Goal: Task Accomplishment & Management: Use online tool/utility

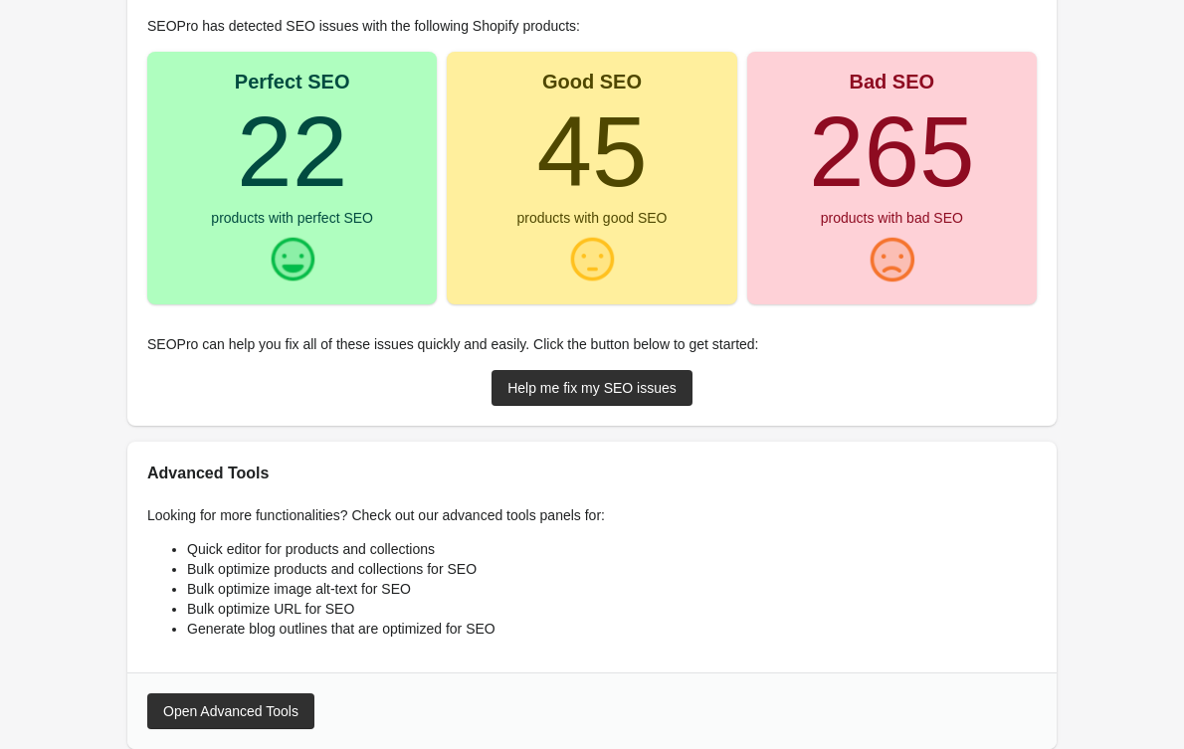
scroll to position [221, 0]
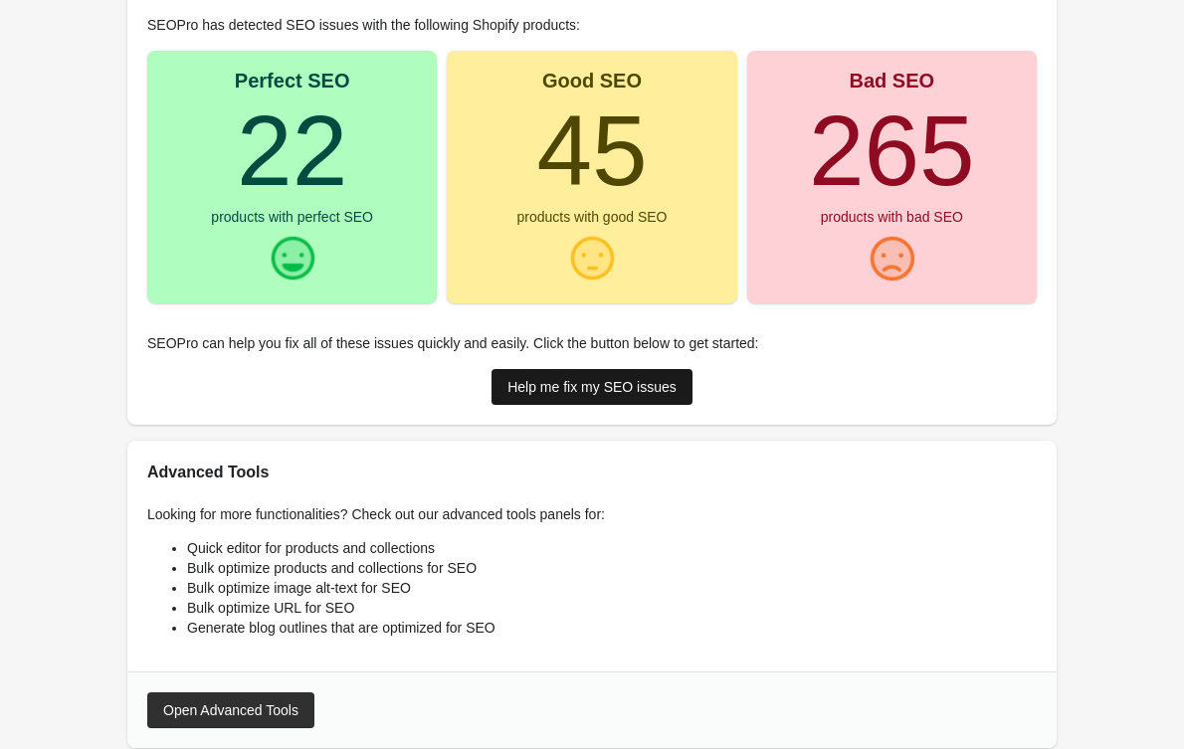
click at [589, 392] on div "Help me fix my SEO issues" at bounding box center [591, 387] width 169 height 16
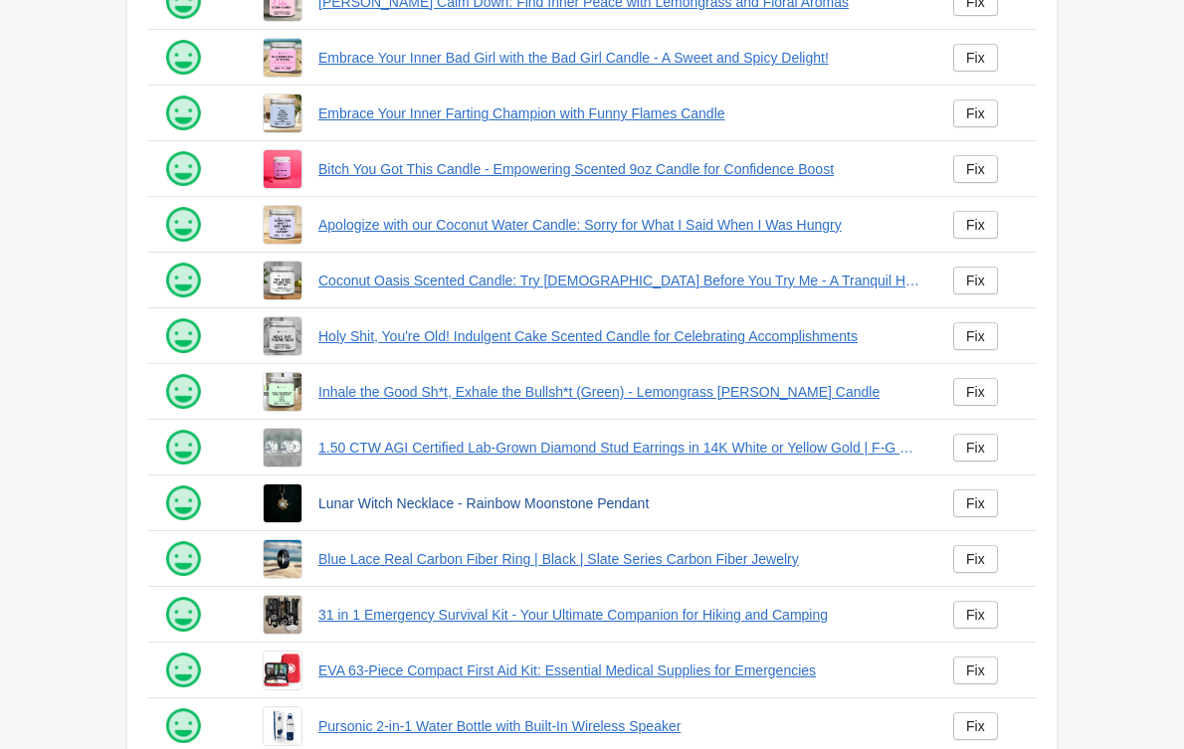
scroll to position [350, 0]
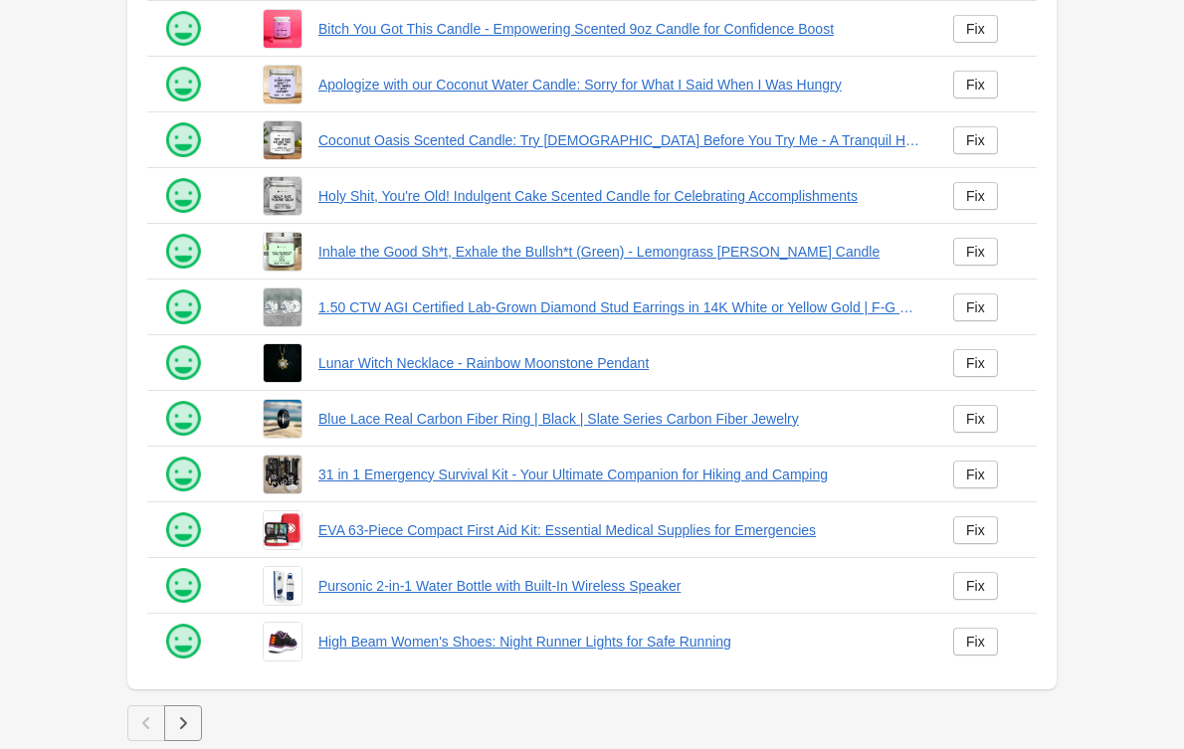
click at [193, 721] on icon "button" at bounding box center [183, 723] width 20 height 20
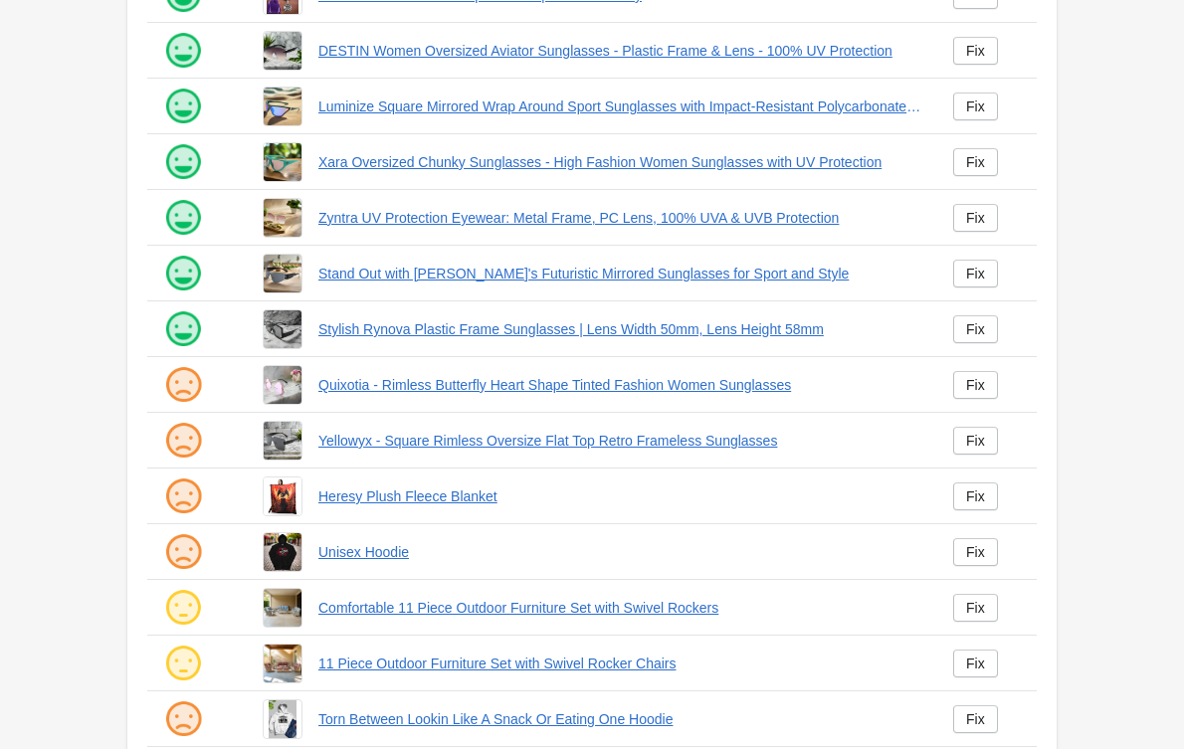
scroll to position [350, 0]
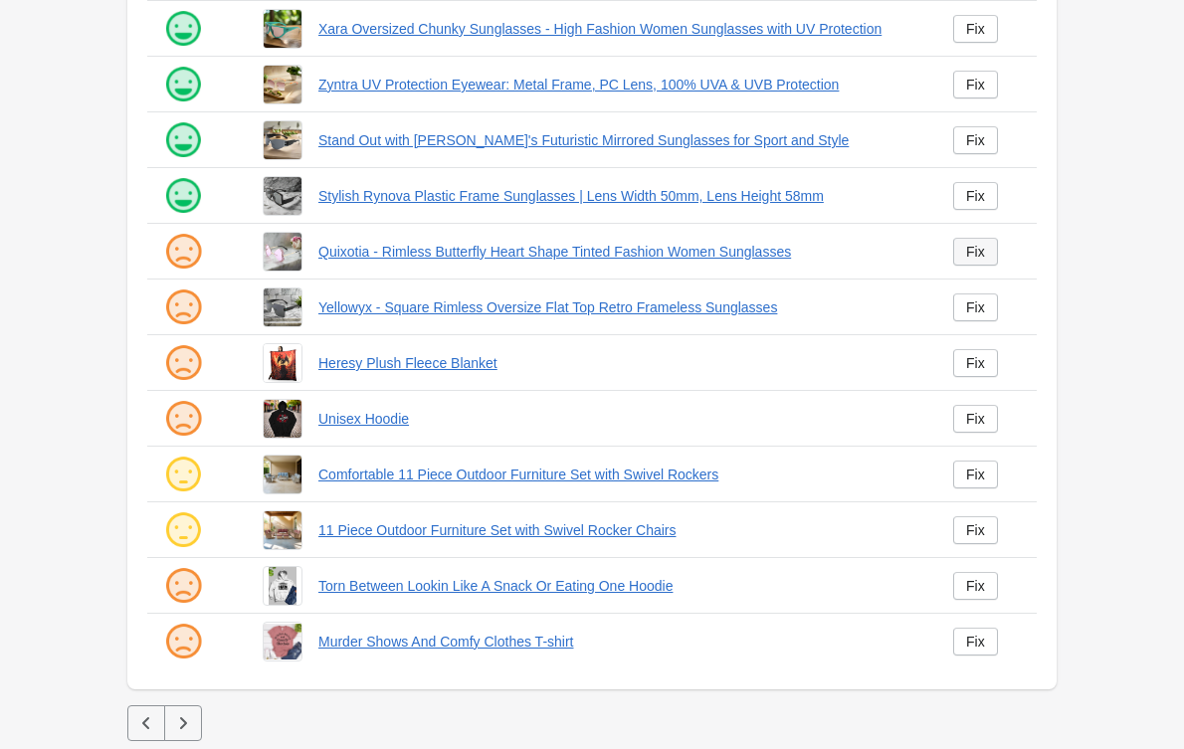
click at [980, 264] on link "Fix" at bounding box center [975, 252] width 45 height 28
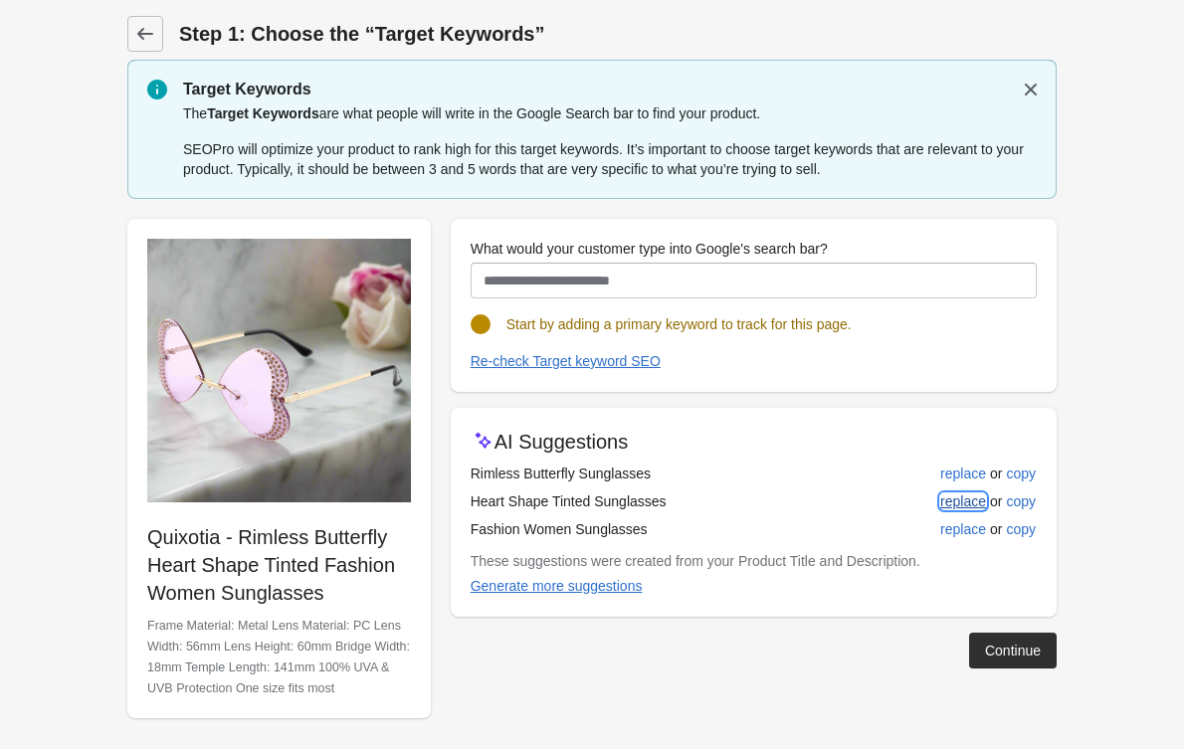
click at [955, 506] on div "replace" at bounding box center [963, 502] width 46 height 16
type input "**********"
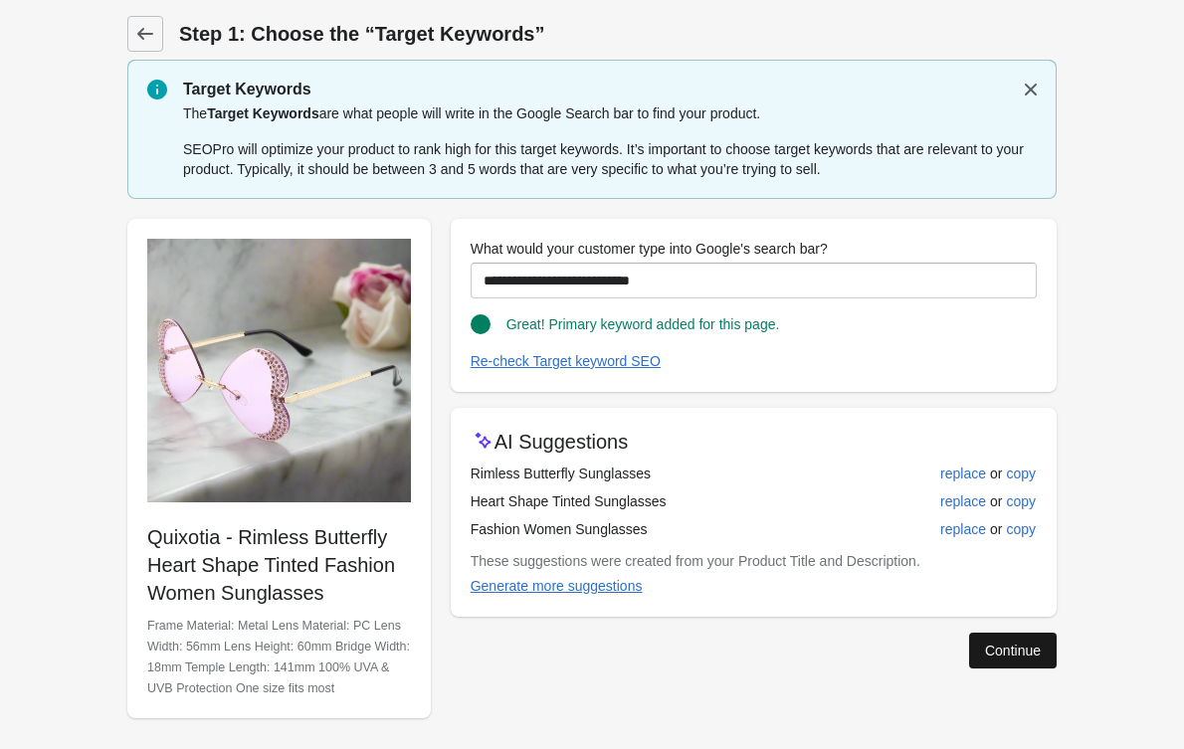
click at [1009, 638] on button "Continue" at bounding box center [1013, 651] width 88 height 36
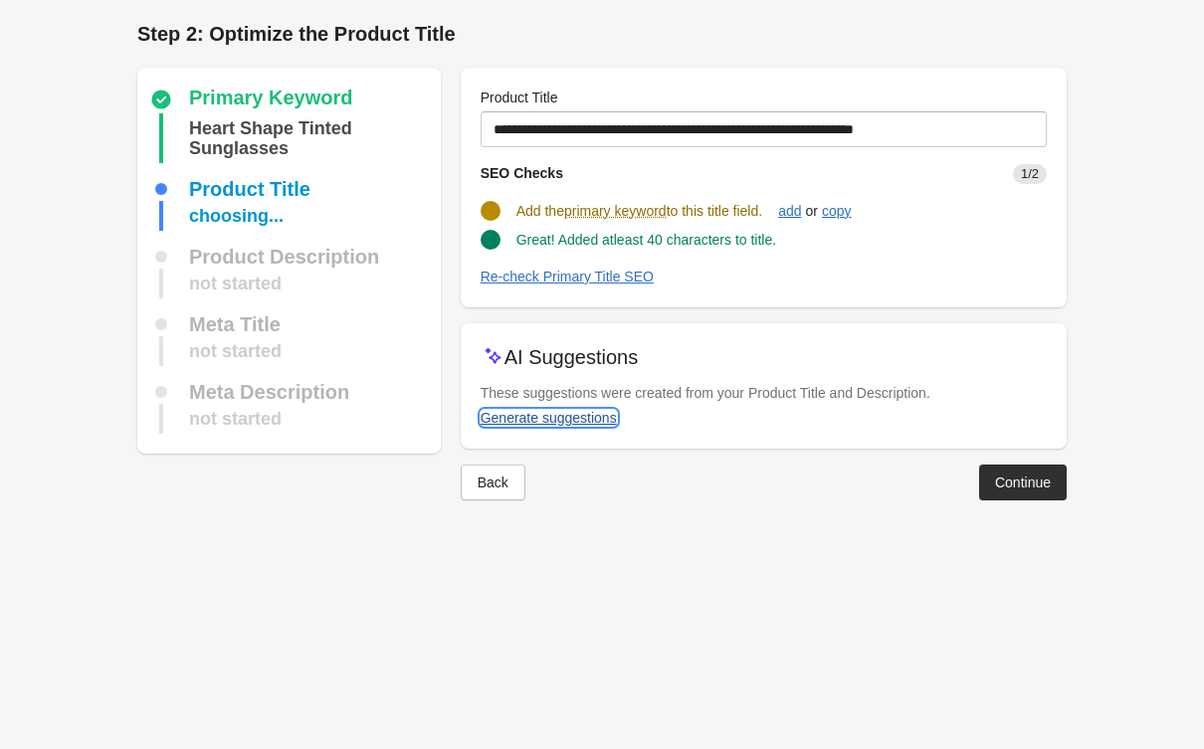
click at [509, 426] on div "Generate suggestions" at bounding box center [549, 418] width 136 height 16
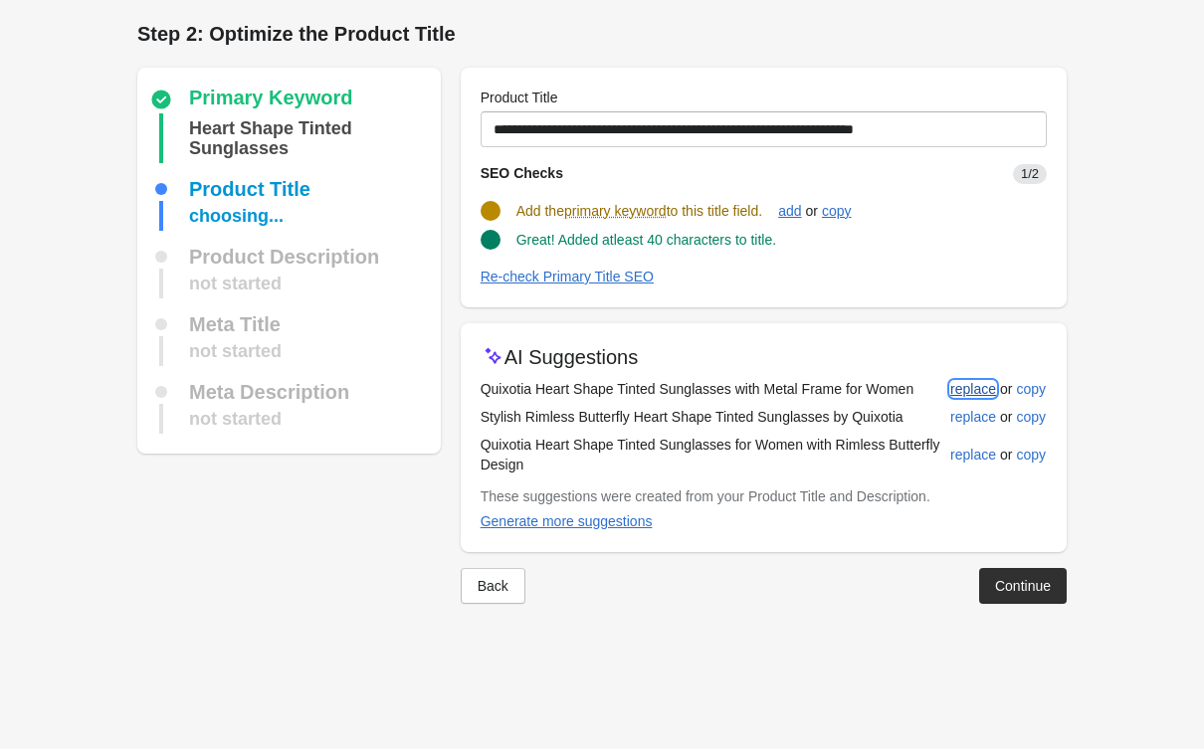
click at [975, 382] on div "replace" at bounding box center [973, 389] width 46 height 16
type input "**********"
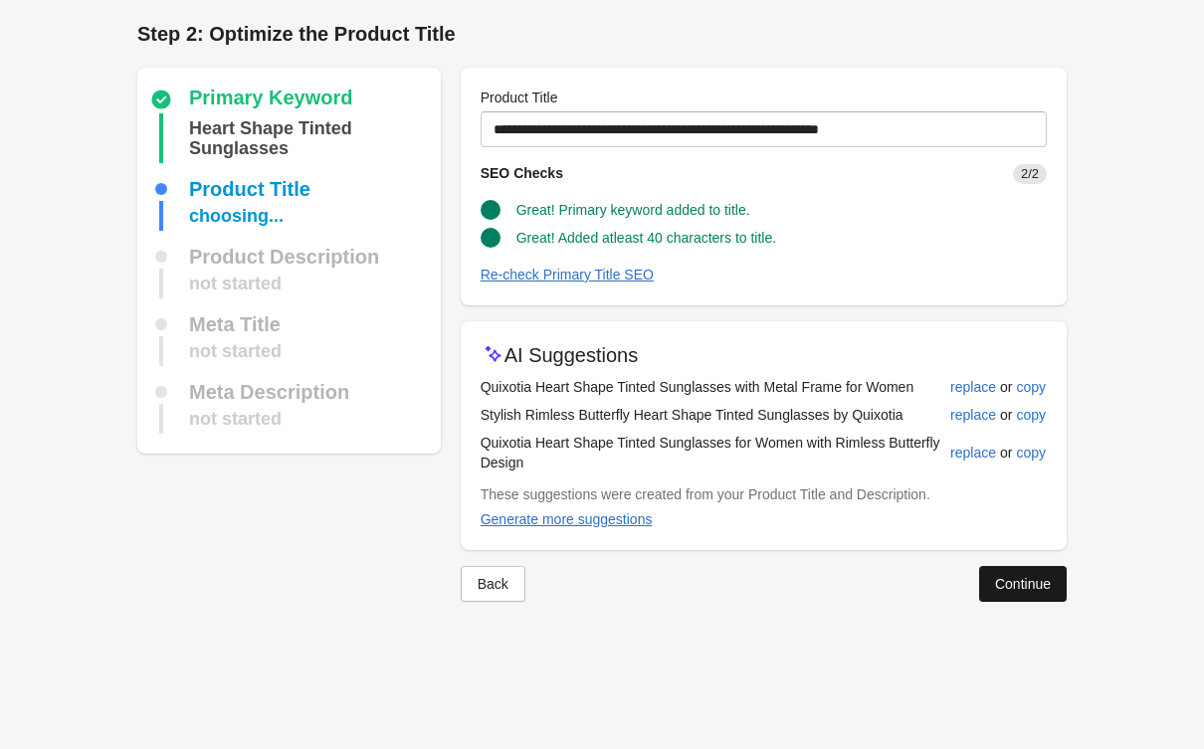
click at [1000, 598] on button "Continue" at bounding box center [1023, 584] width 88 height 36
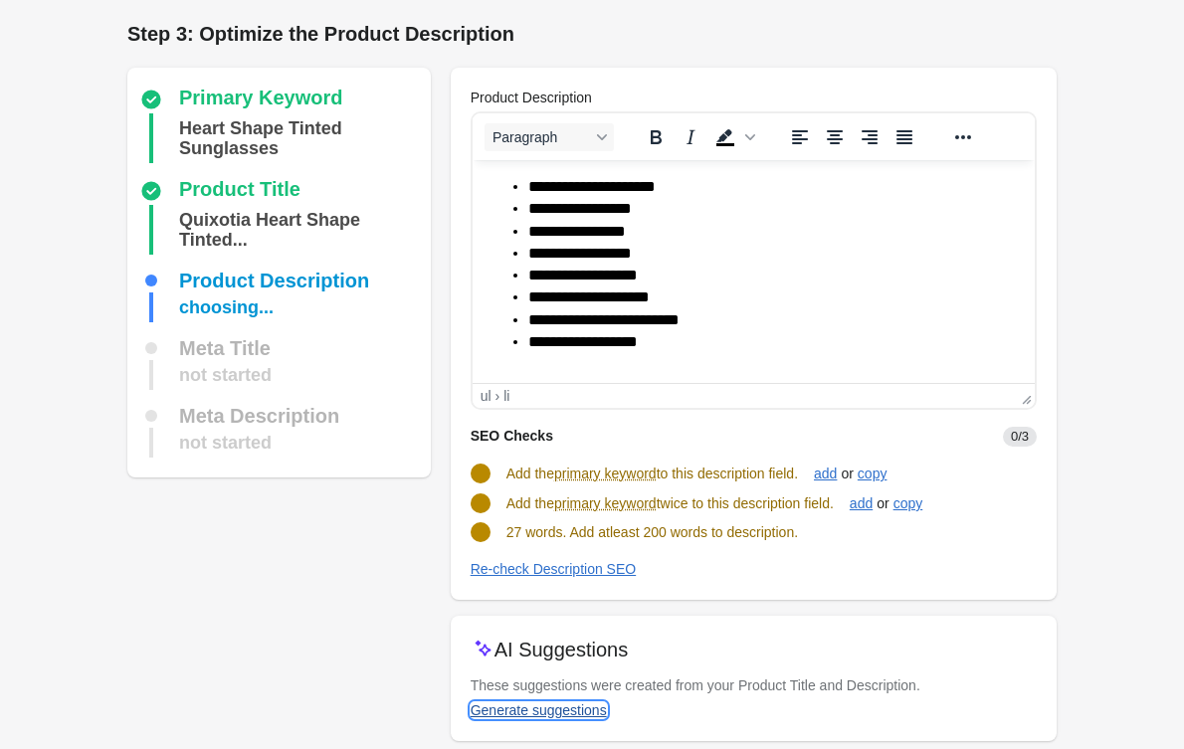
click at [554, 704] on div "Generate suggestions" at bounding box center [539, 710] width 136 height 16
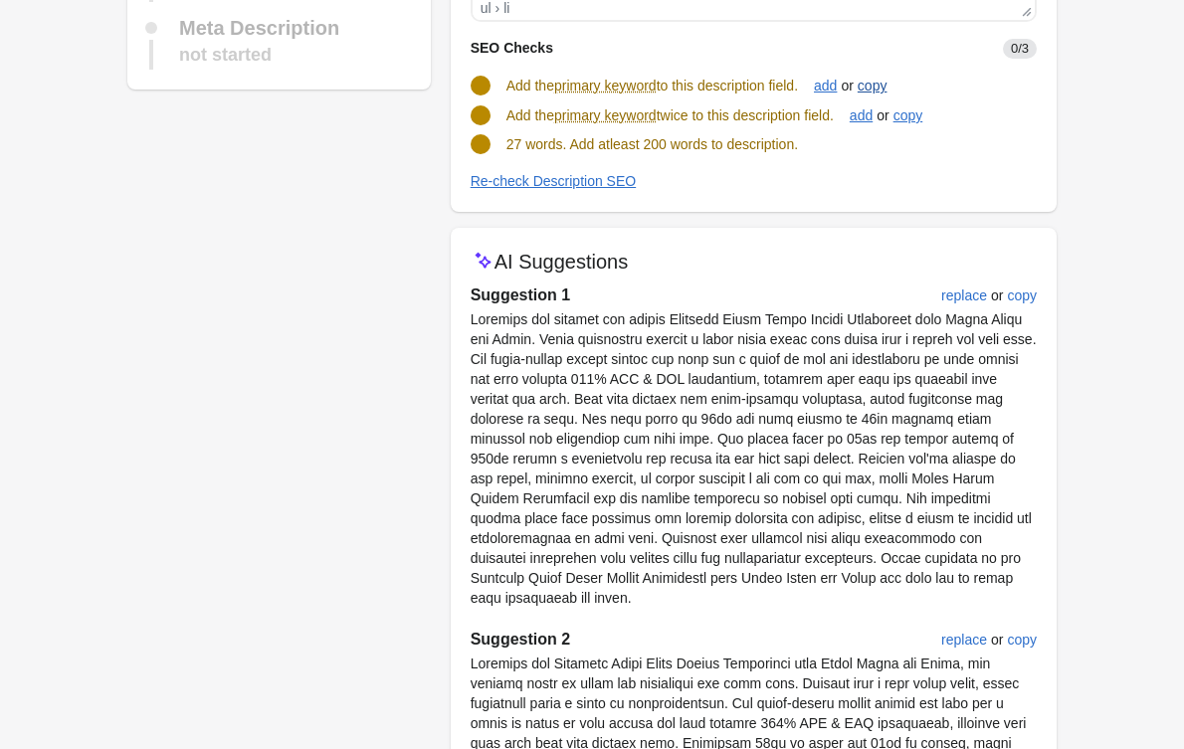
scroll to position [442, 0]
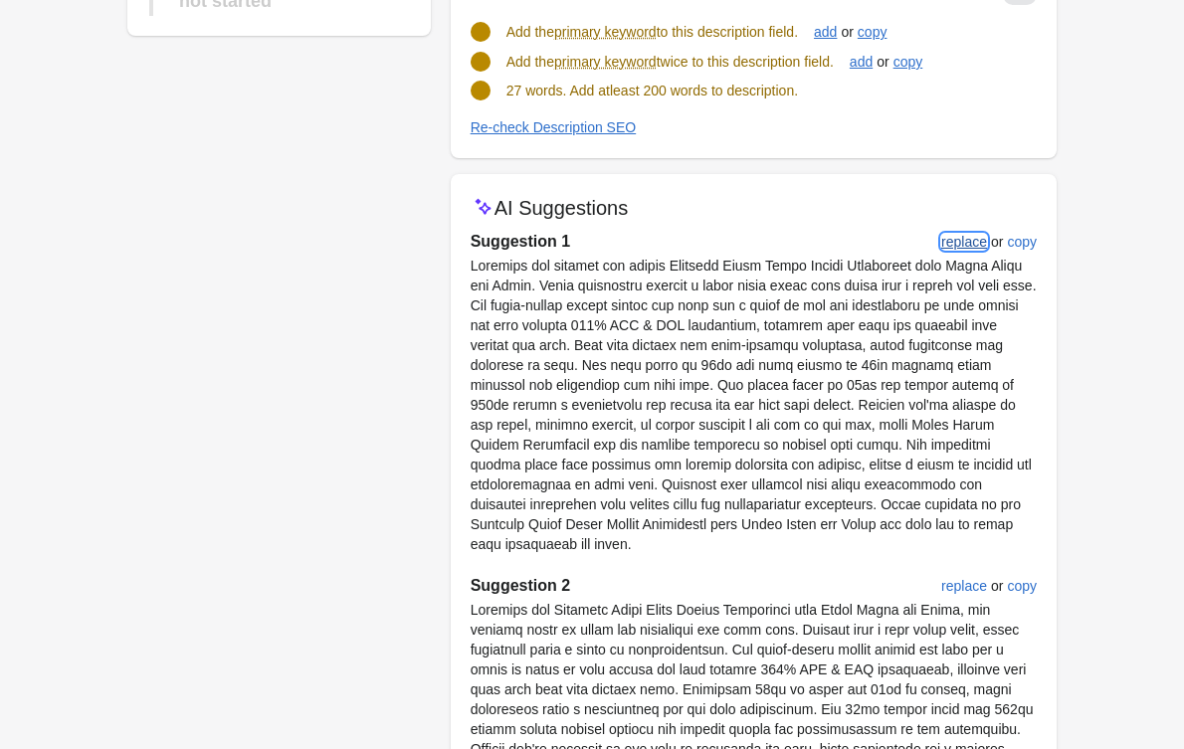
click at [963, 234] on div "replace" at bounding box center [964, 242] width 46 height 16
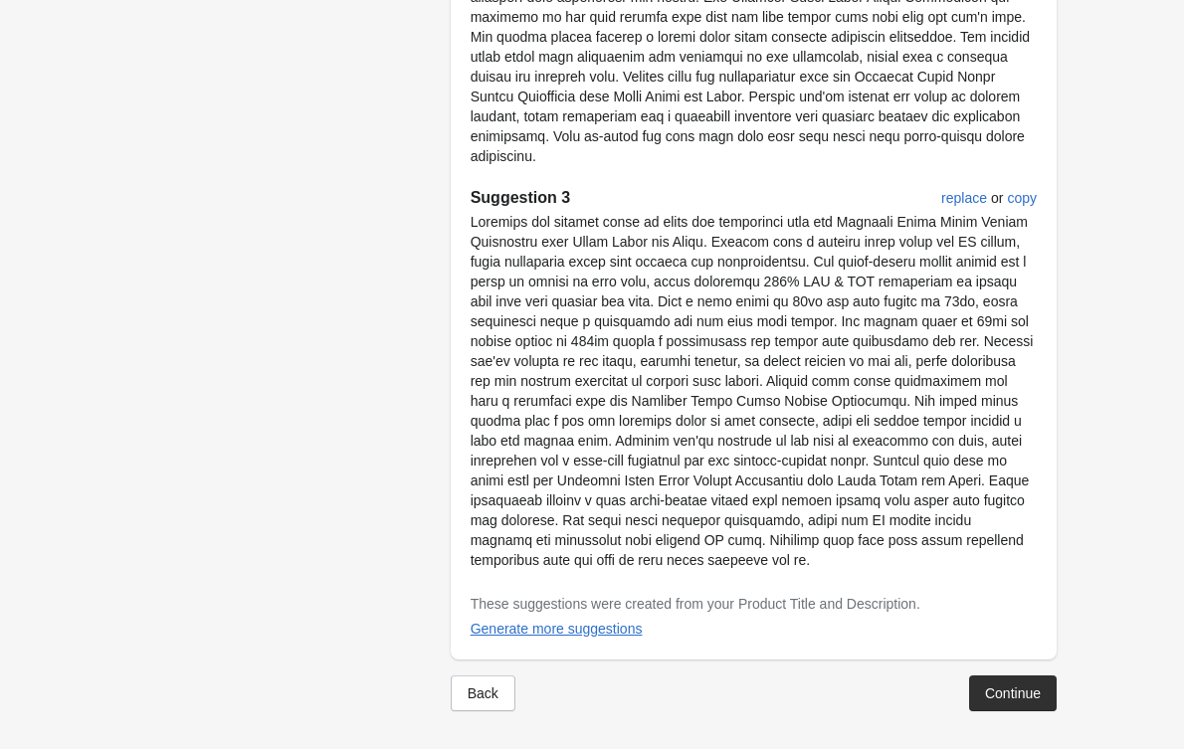
scroll to position [1211, 0]
click at [1032, 675] on button "Continue" at bounding box center [1013, 693] width 88 height 36
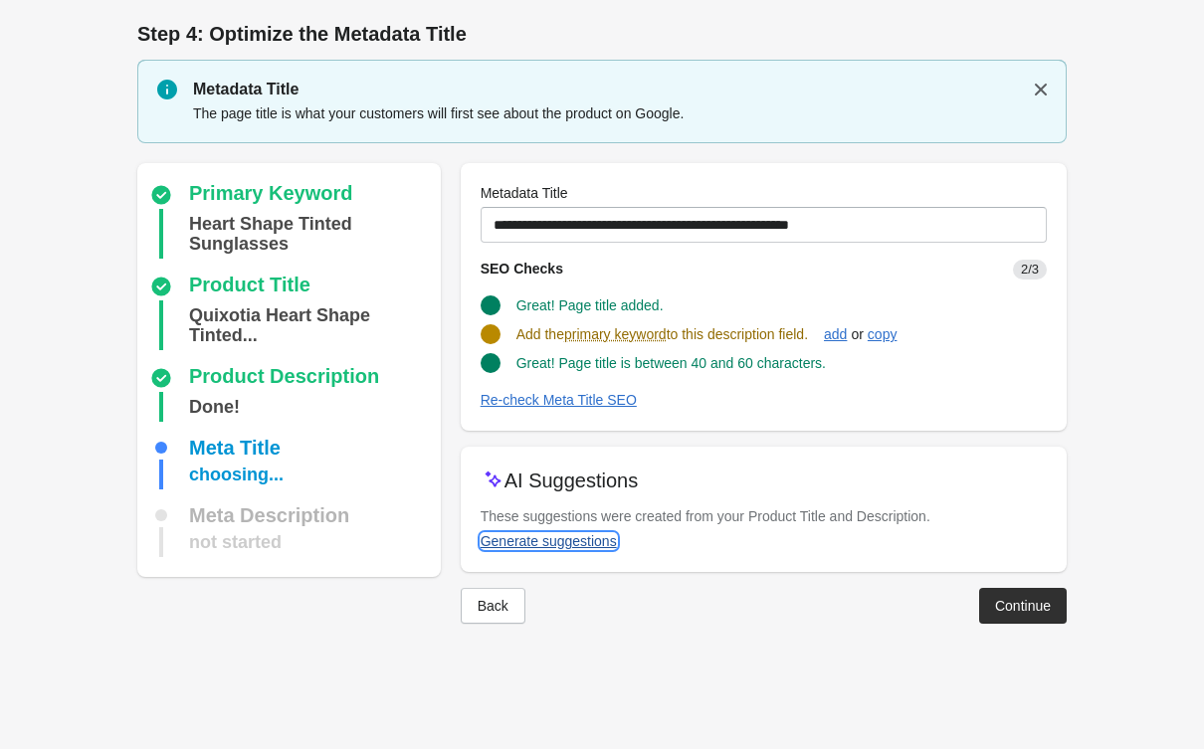
click at [506, 546] on div "Generate suggestions" at bounding box center [549, 541] width 136 height 16
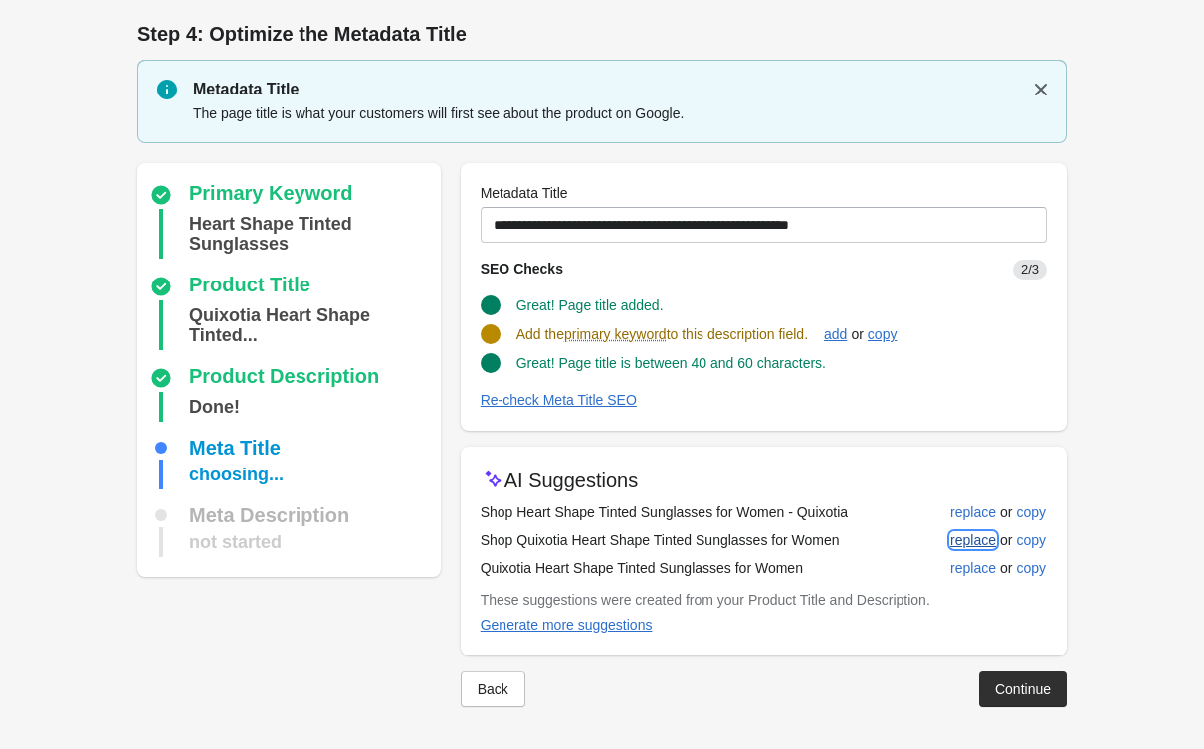
click at [961, 530] on button "replace" at bounding box center [973, 540] width 62 height 36
type input "**********"
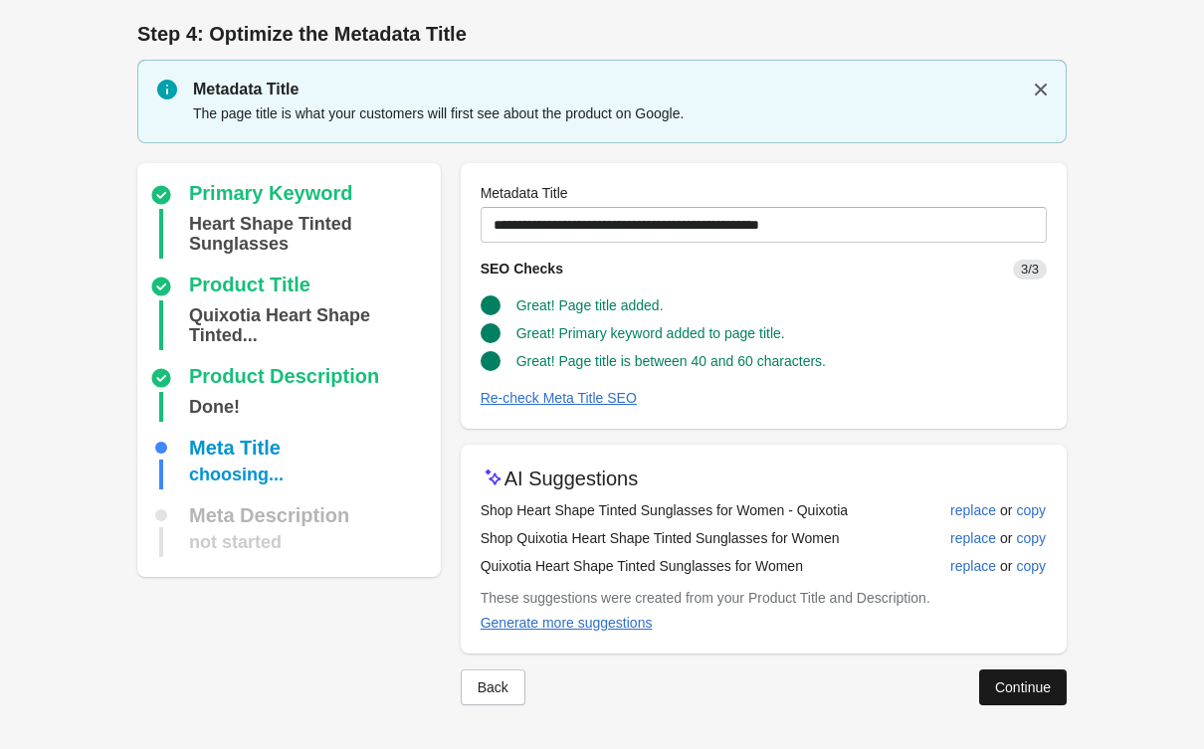
click at [1009, 678] on button "Continue" at bounding box center [1023, 688] width 88 height 36
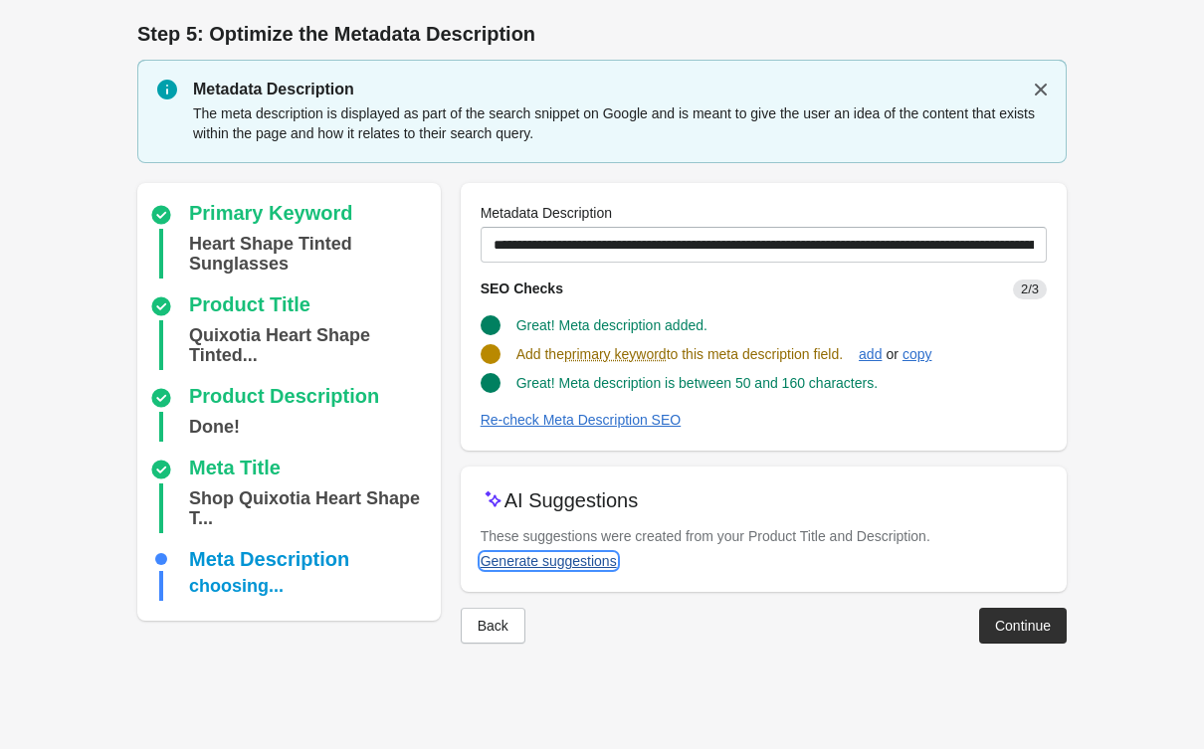
click at [529, 550] on button "Generate suggestions" at bounding box center [549, 561] width 152 height 36
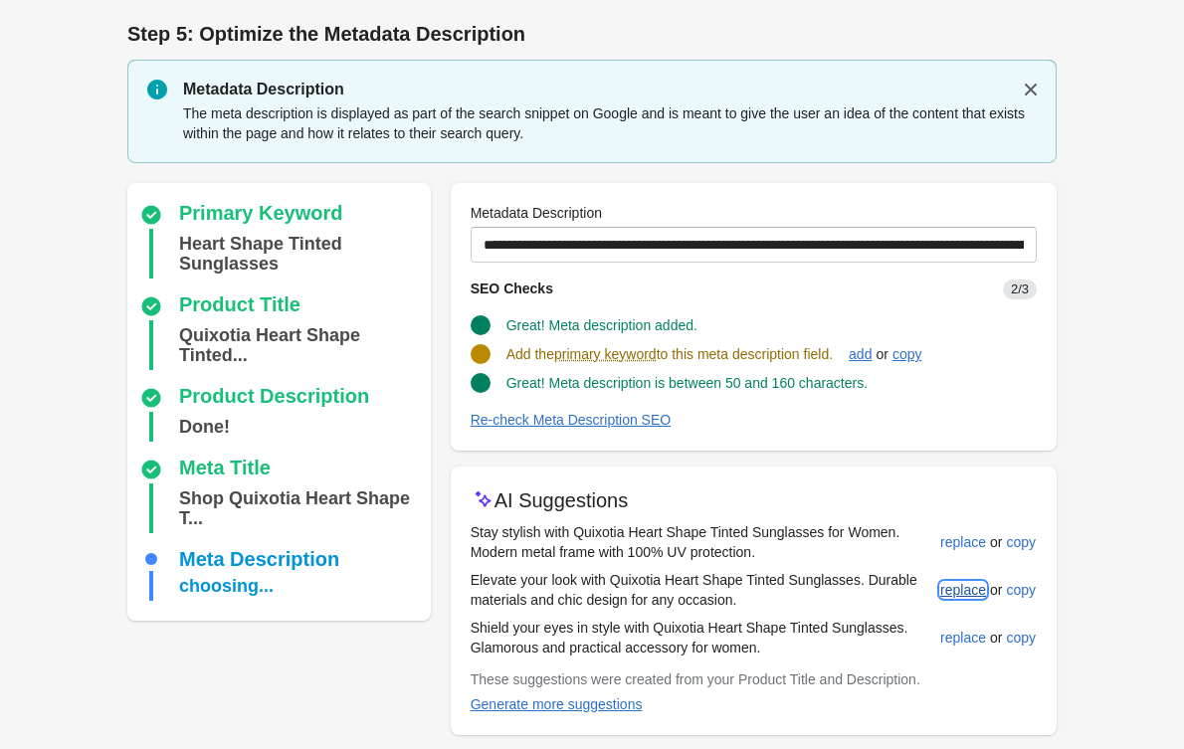
click at [964, 582] on div "replace" at bounding box center [963, 590] width 46 height 16
type input "**********"
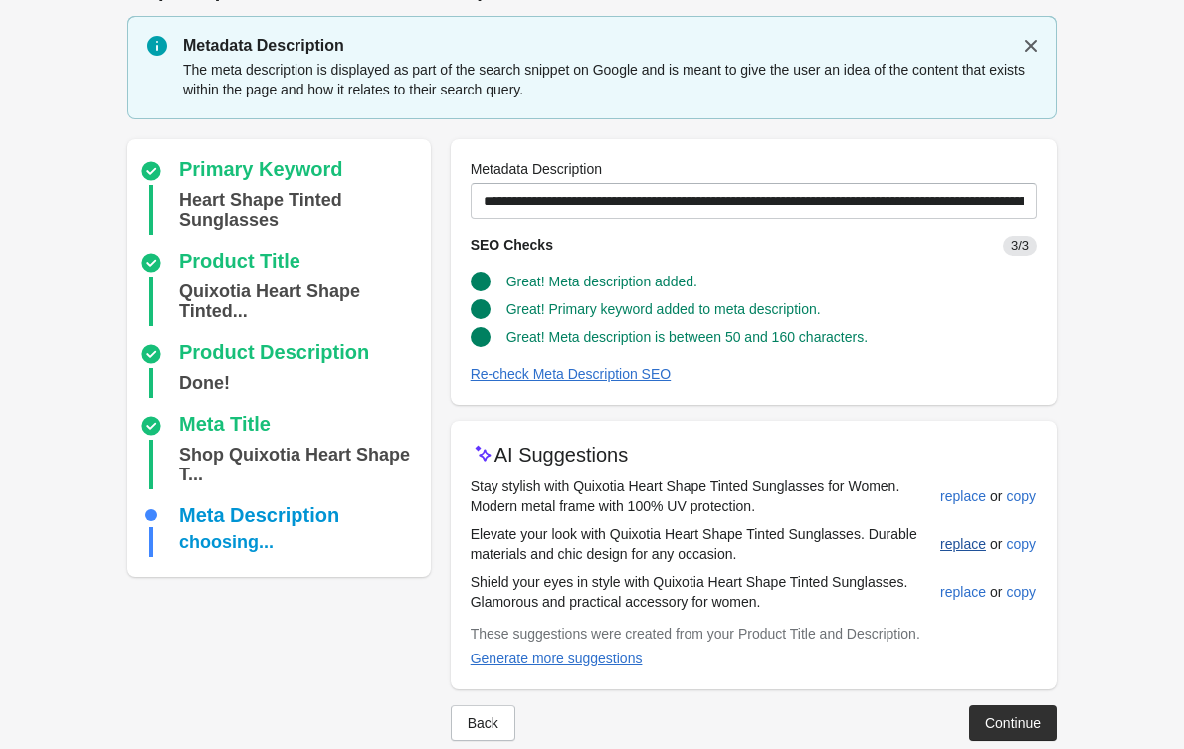
scroll to position [76, 0]
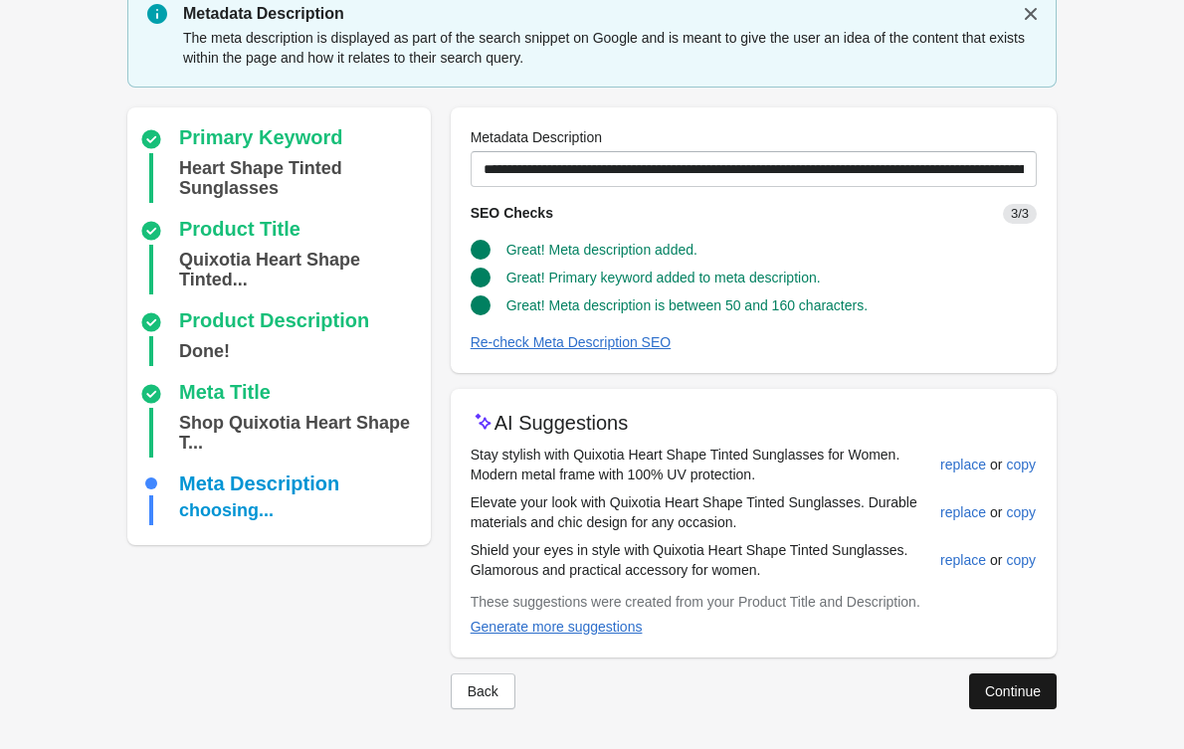
click at [996, 690] on div "Continue" at bounding box center [1013, 692] width 56 height 16
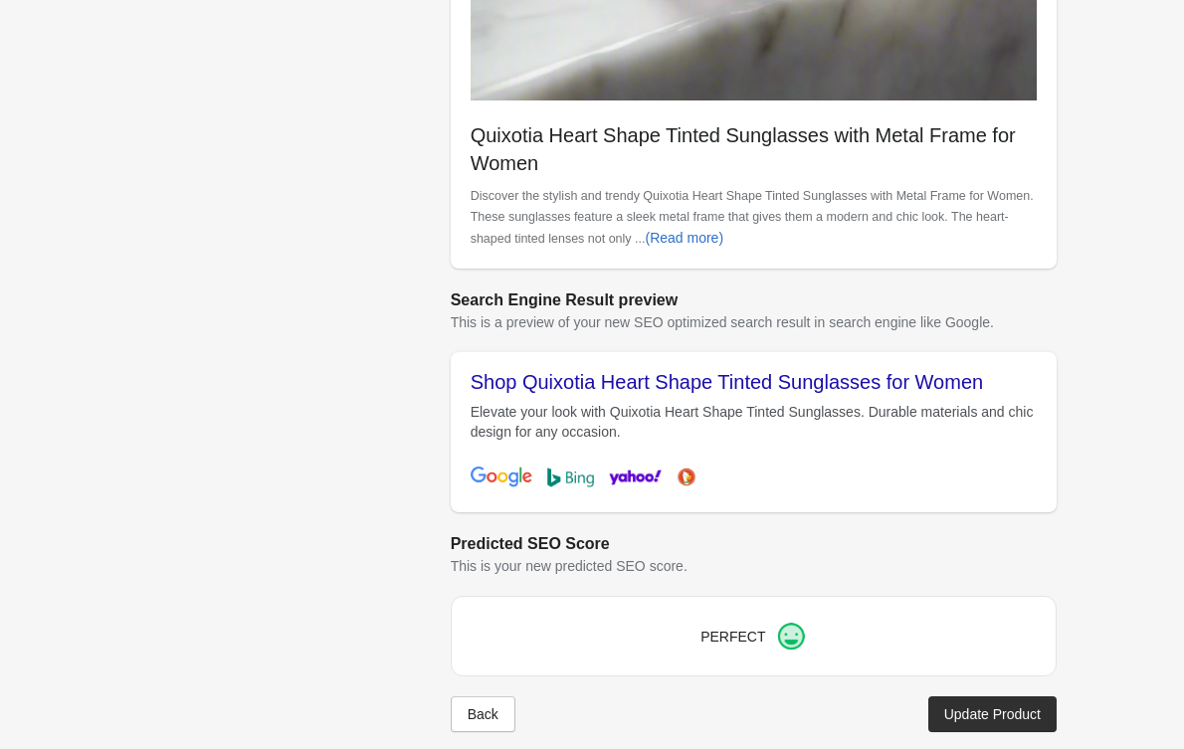
scroll to position [595, 0]
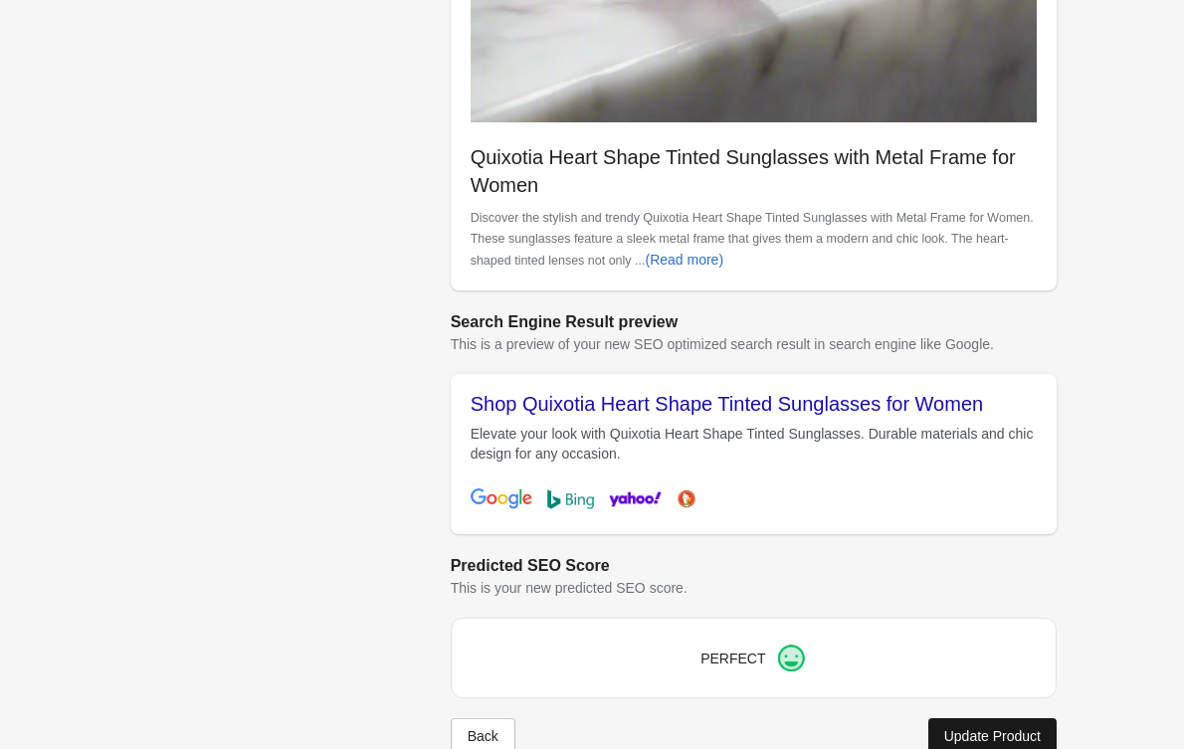
click at [969, 732] on div "Update Product" at bounding box center [992, 736] width 97 height 16
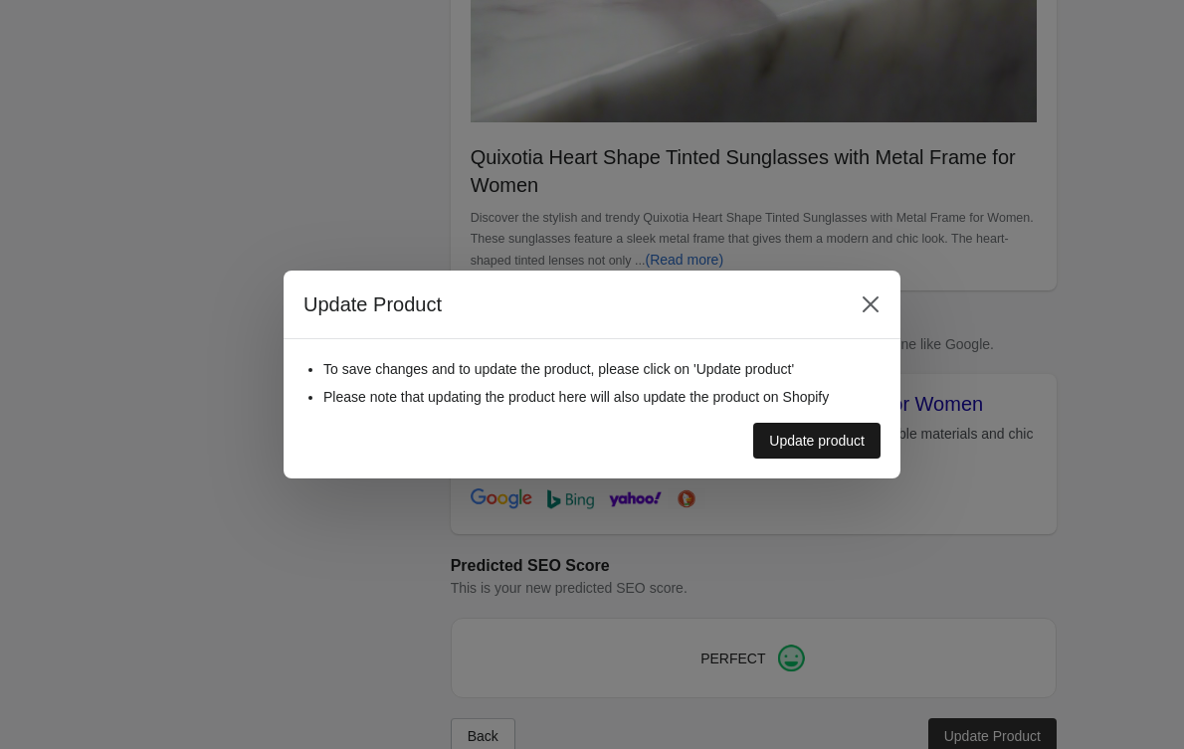
click at [772, 439] on div "Update product" at bounding box center [817, 441] width 96 height 16
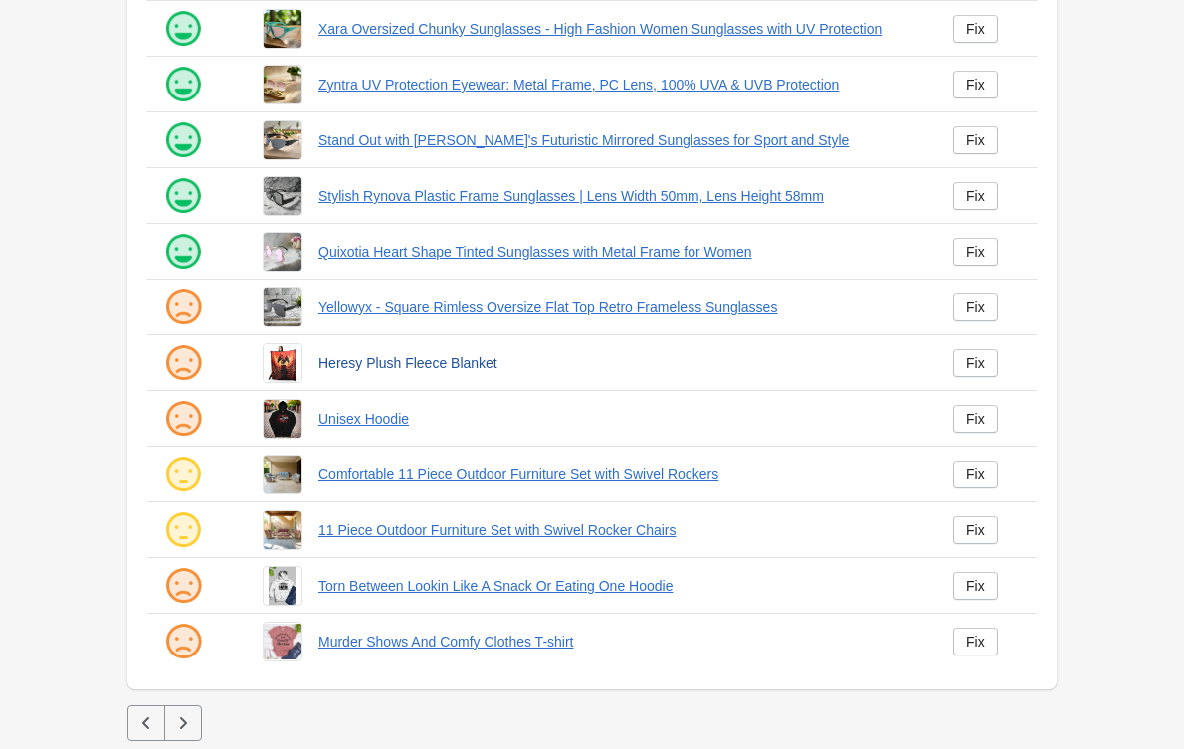
scroll to position [306, 0]
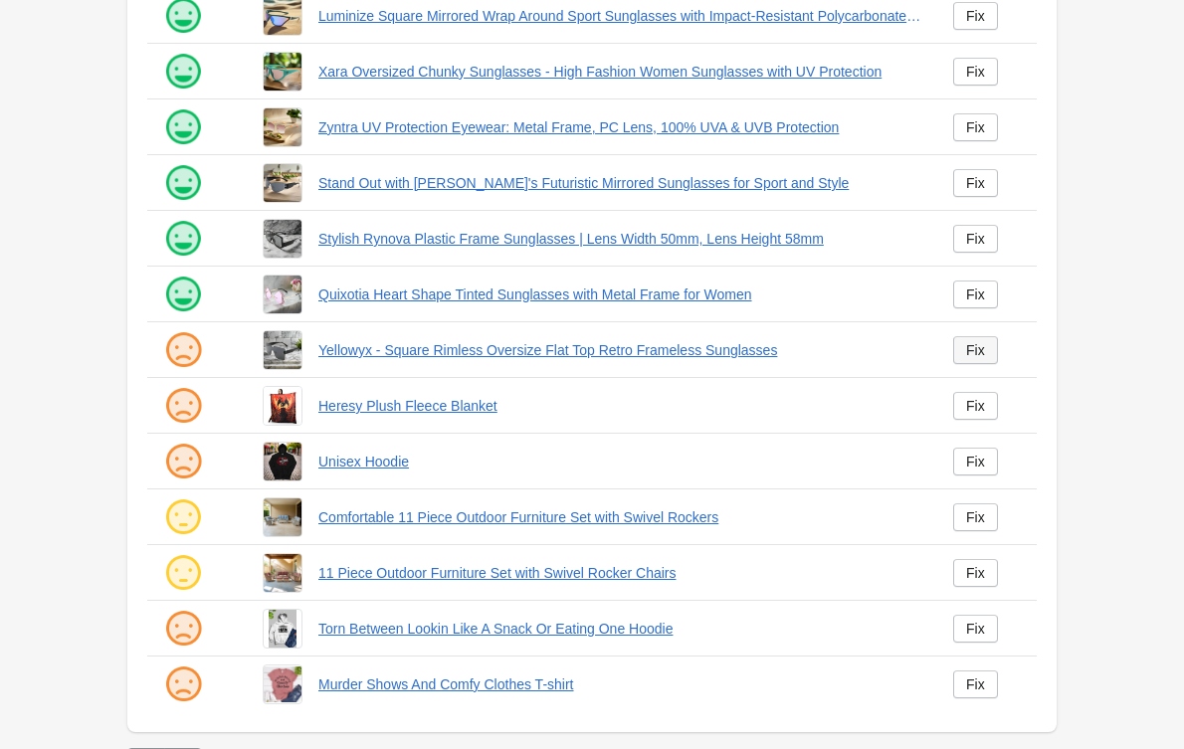
click at [969, 355] on div "Fix" at bounding box center [975, 350] width 19 height 16
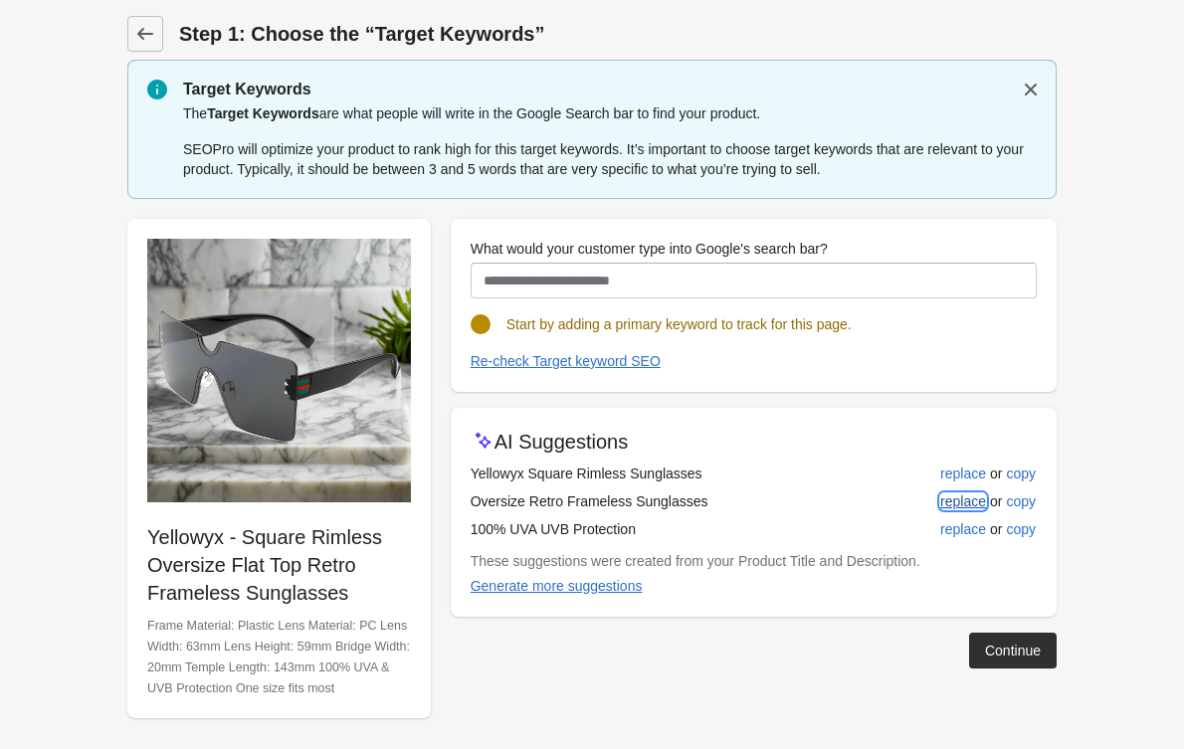
click at [945, 491] on button "replace" at bounding box center [963, 502] width 62 height 36
type input "**********"
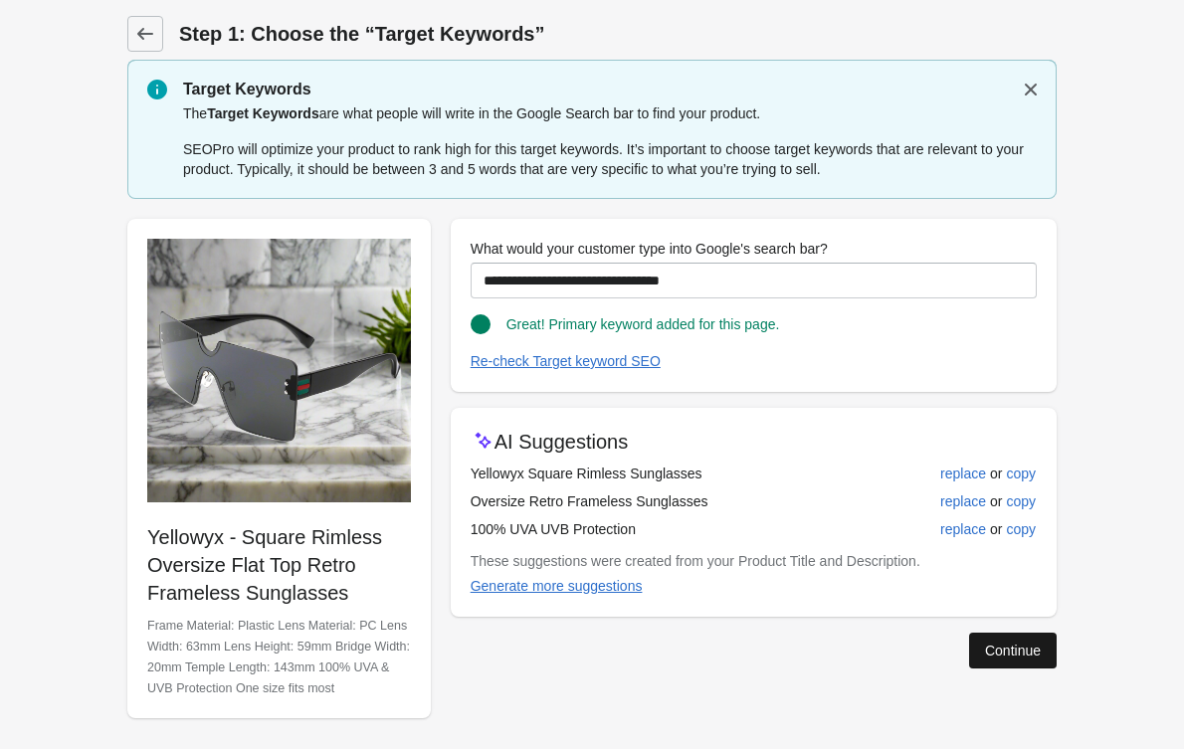
click at [996, 638] on button "Continue" at bounding box center [1013, 651] width 88 height 36
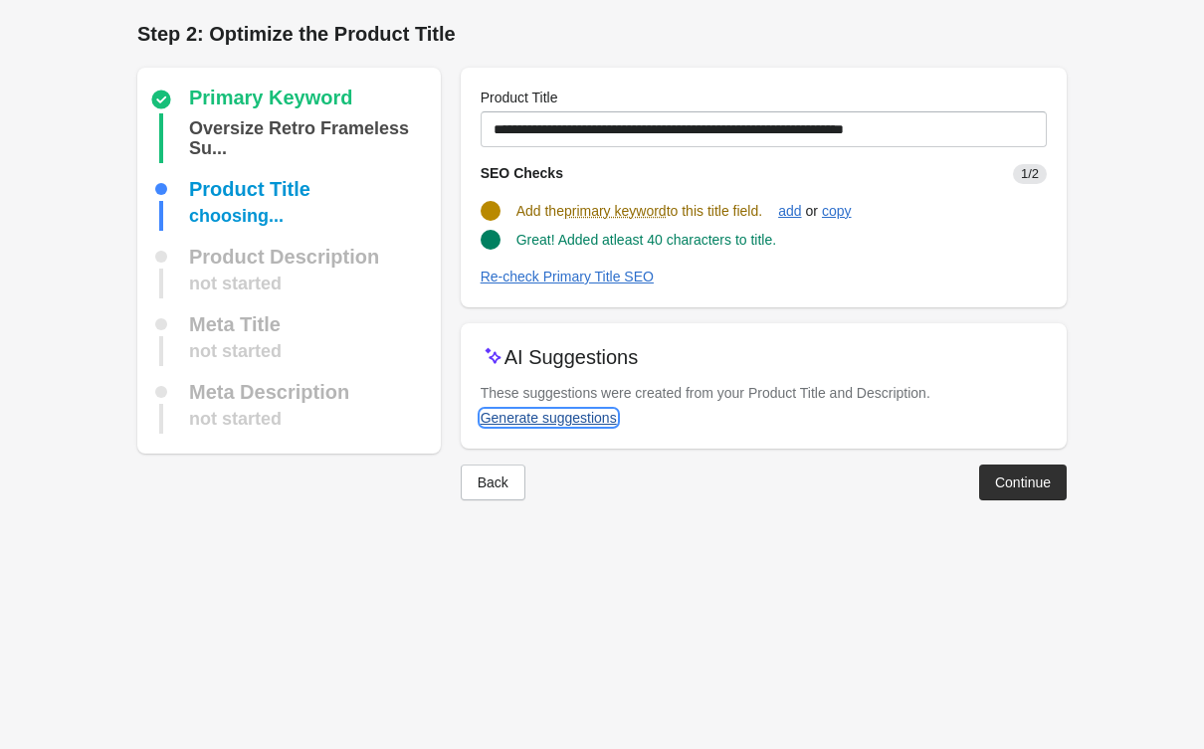
click at [574, 427] on button "Generate suggestions" at bounding box center [549, 418] width 152 height 36
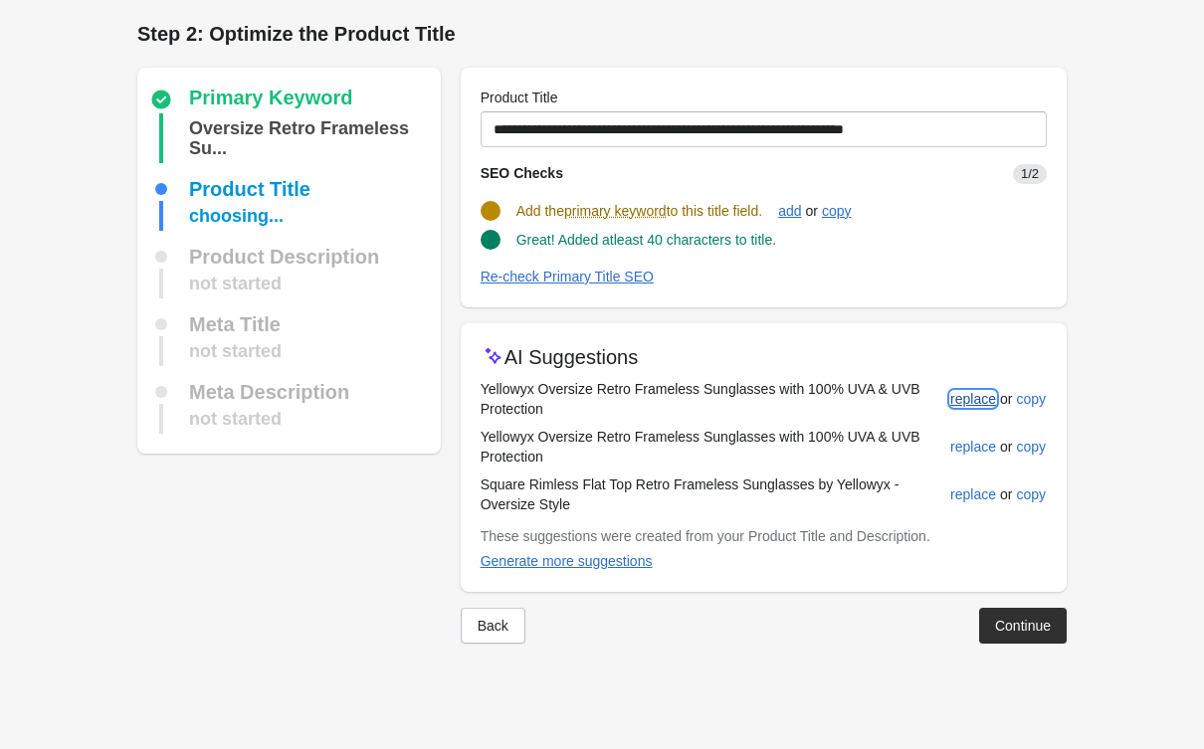
click at [959, 404] on div "replace" at bounding box center [973, 399] width 46 height 16
type input "**********"
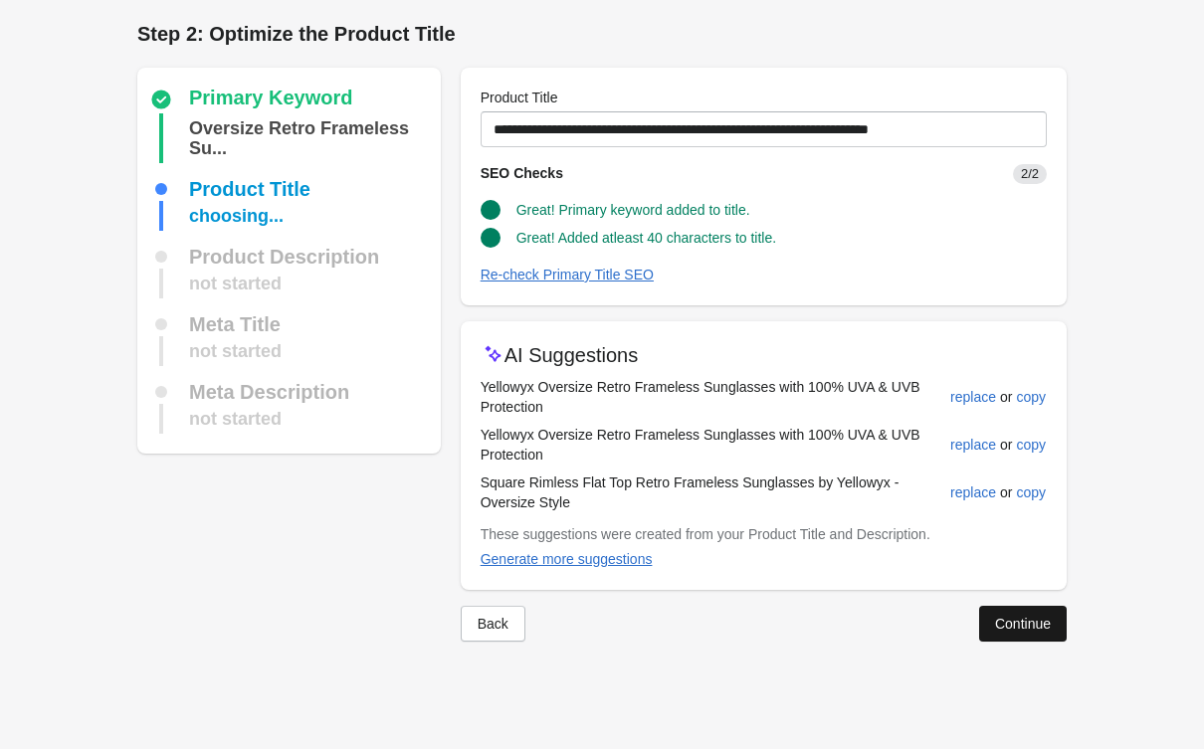
click at [989, 633] on button "Continue" at bounding box center [1023, 624] width 88 height 36
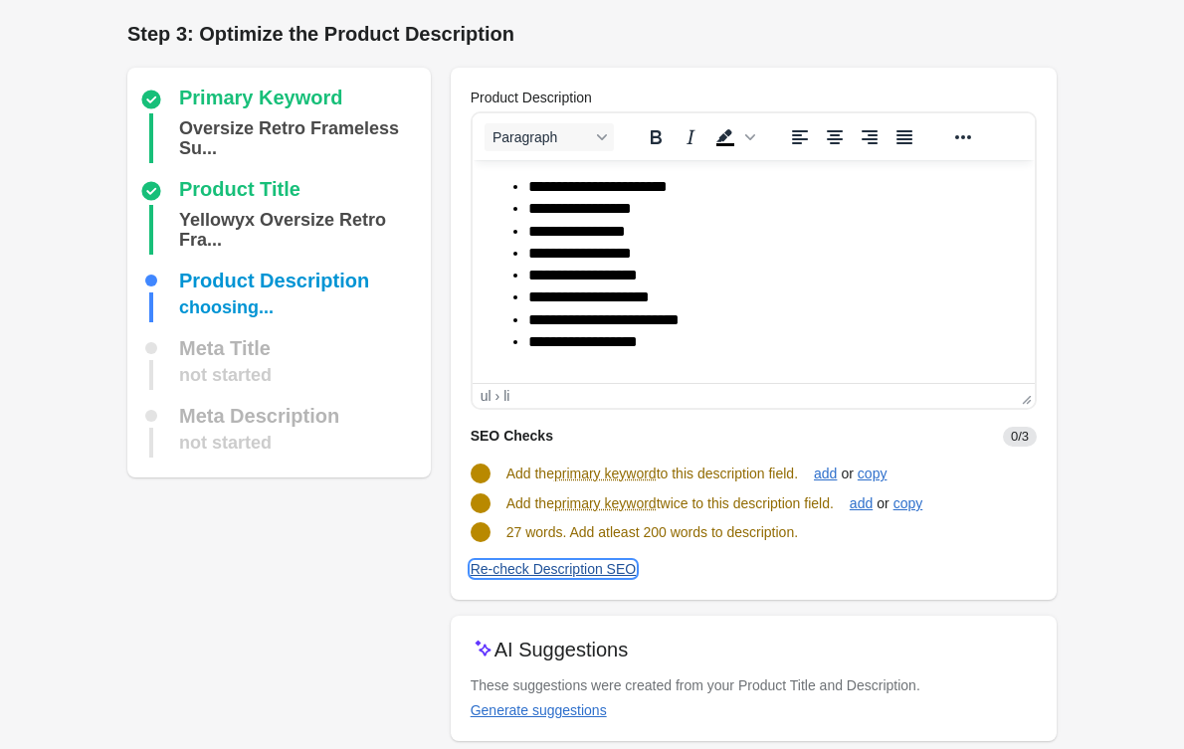
click at [579, 570] on div "Re-check Description SEO" at bounding box center [554, 569] width 166 height 16
click at [557, 708] on div "Generate suggestions" at bounding box center [539, 710] width 136 height 16
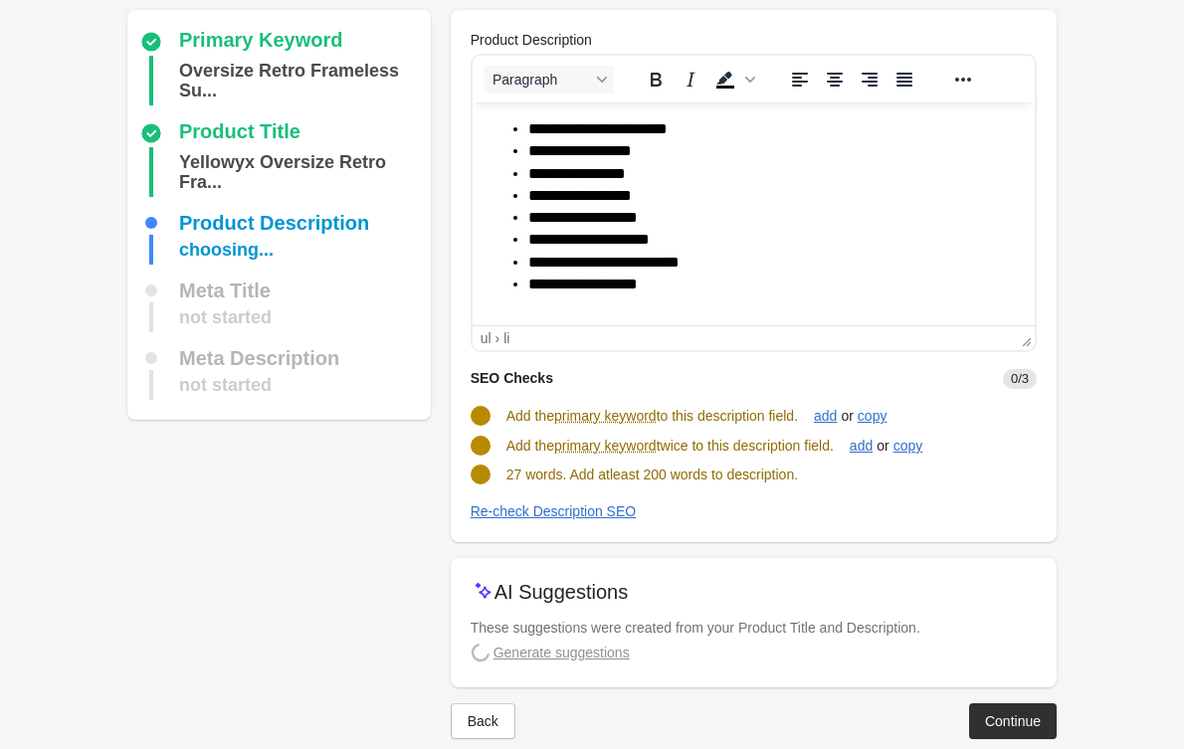
scroll to position [88, 0]
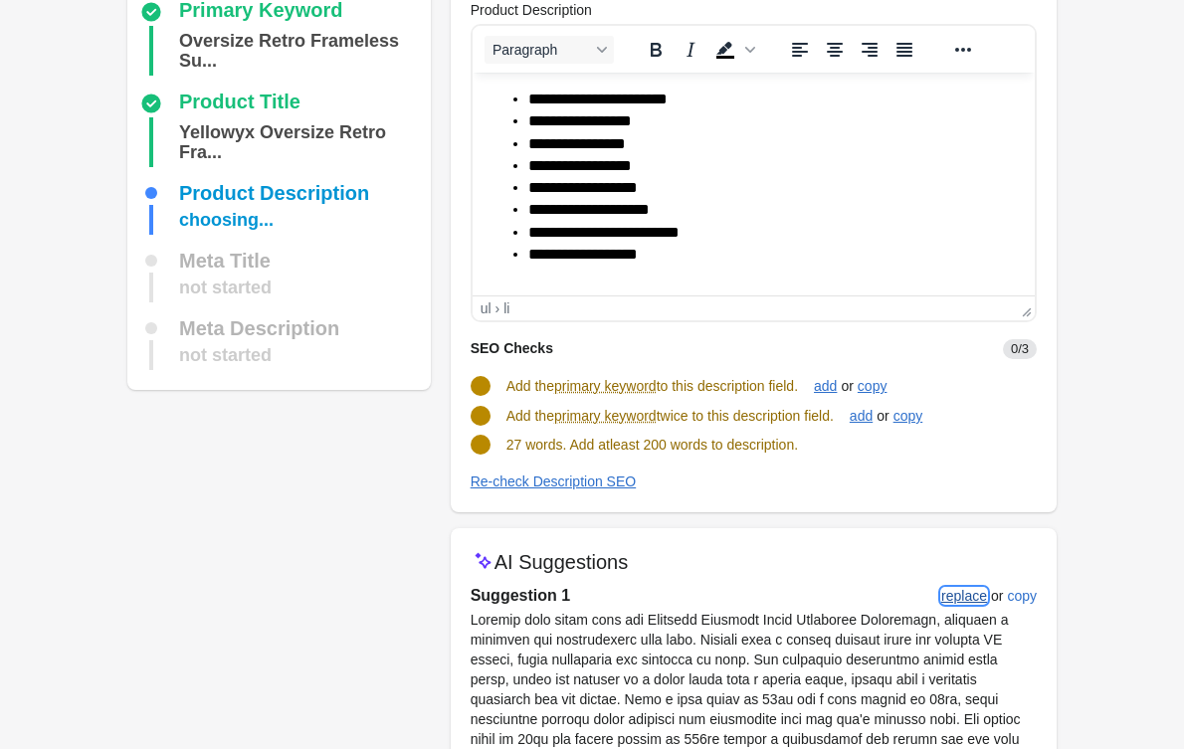
click at [968, 583] on button "replace" at bounding box center [964, 596] width 62 height 36
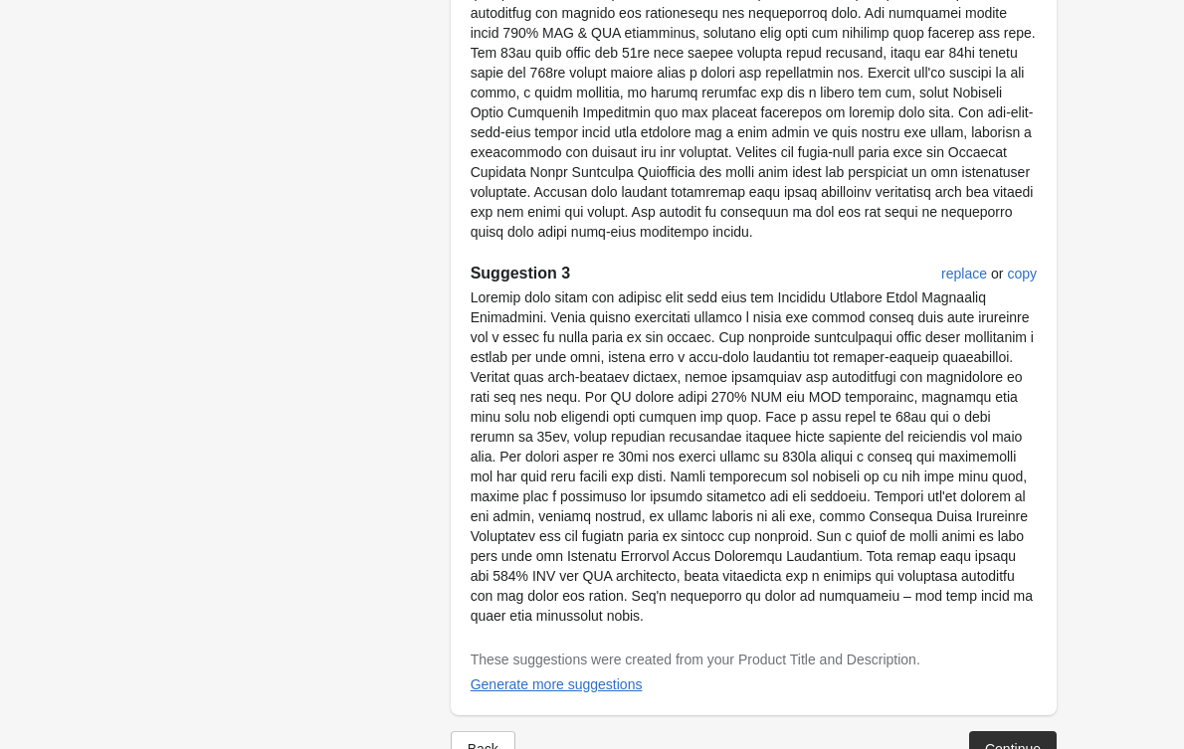
scroll to position [1231, 0]
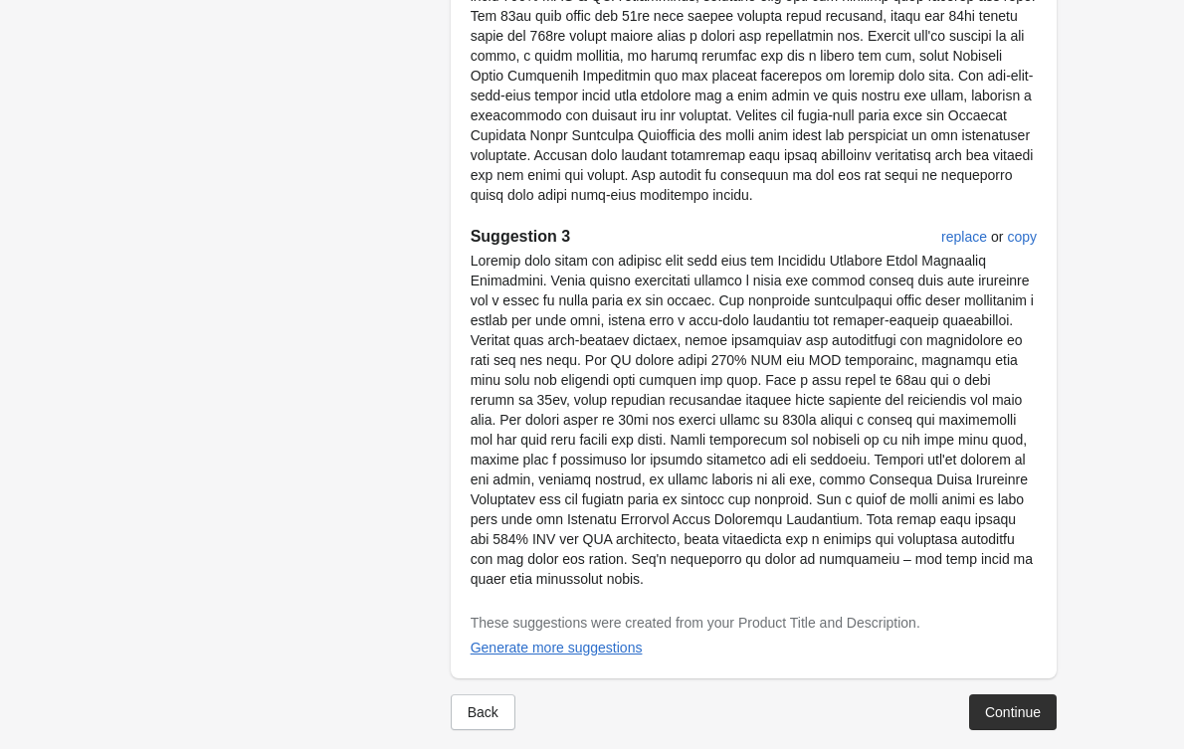
click at [981, 699] on button "Continue" at bounding box center [1013, 713] width 88 height 36
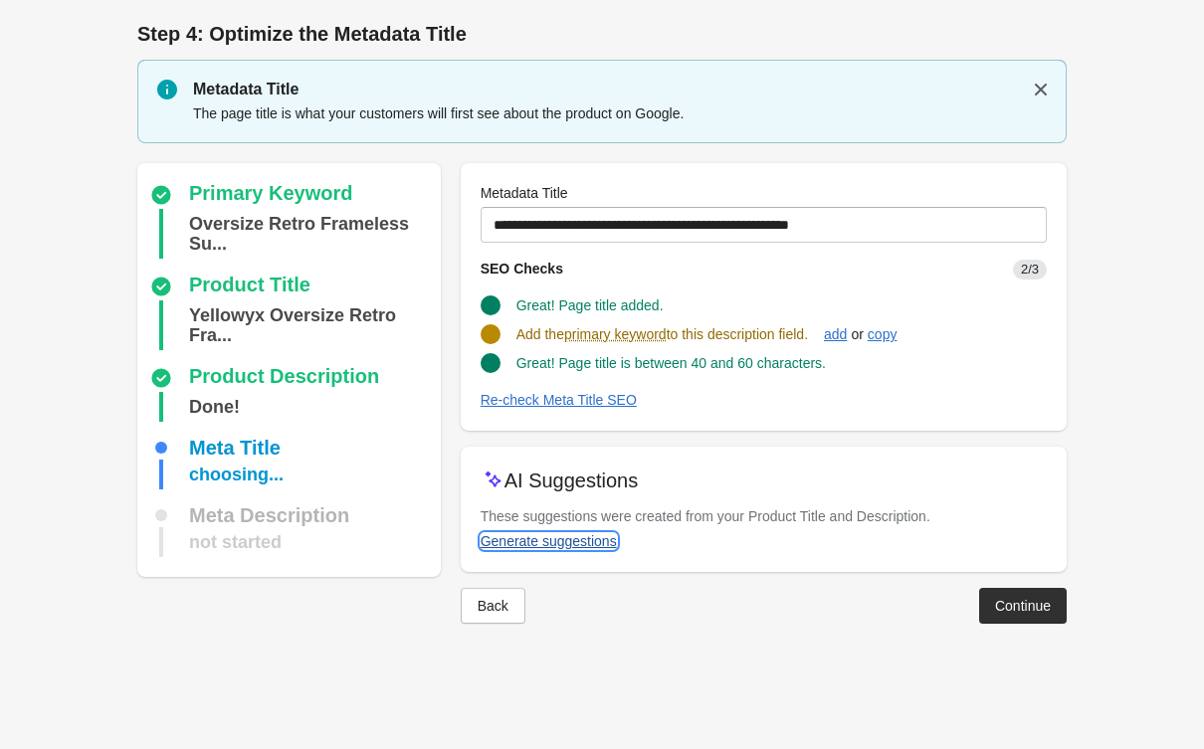
click at [593, 533] on div "Generate suggestions" at bounding box center [549, 541] width 136 height 16
click at [567, 542] on div "Generate suggestions" at bounding box center [549, 541] width 136 height 16
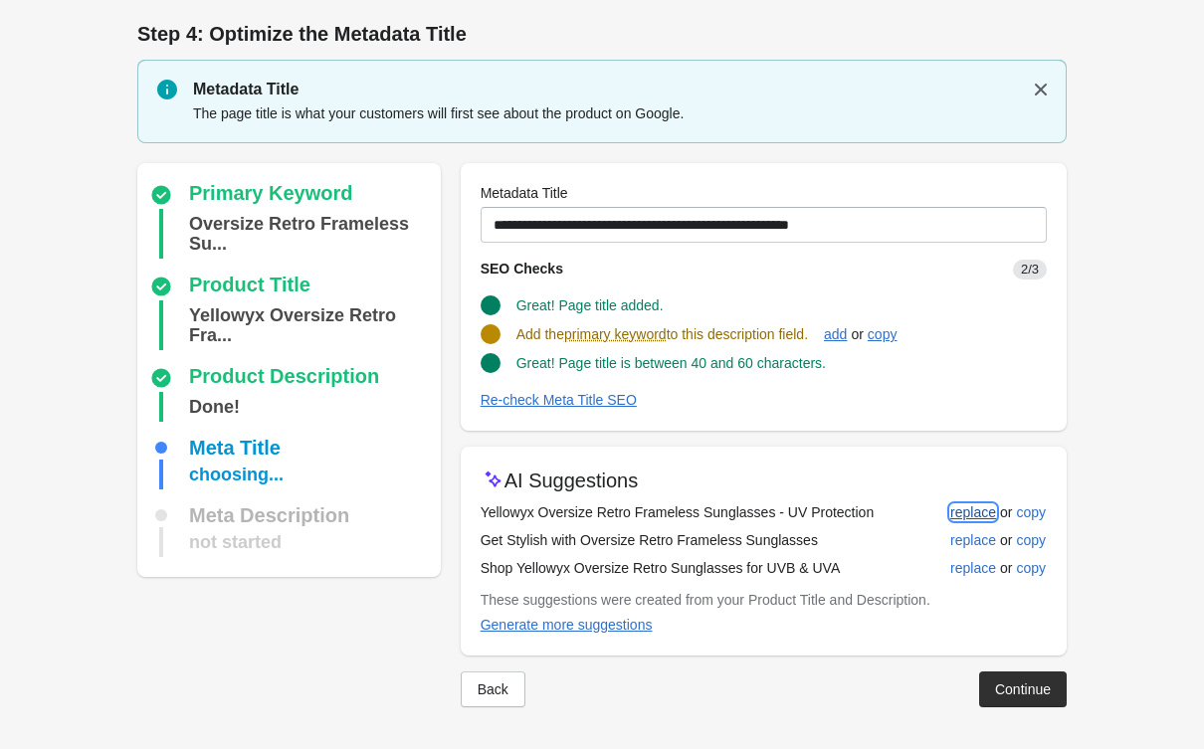
click at [964, 494] on div "AI Suggestions Yellowyx Oversize Retro Frameless Sunglasses - UV Protection rep…" at bounding box center [764, 551] width 606 height 209
click at [969, 505] on div "replace" at bounding box center [973, 512] width 46 height 16
type input "**********"
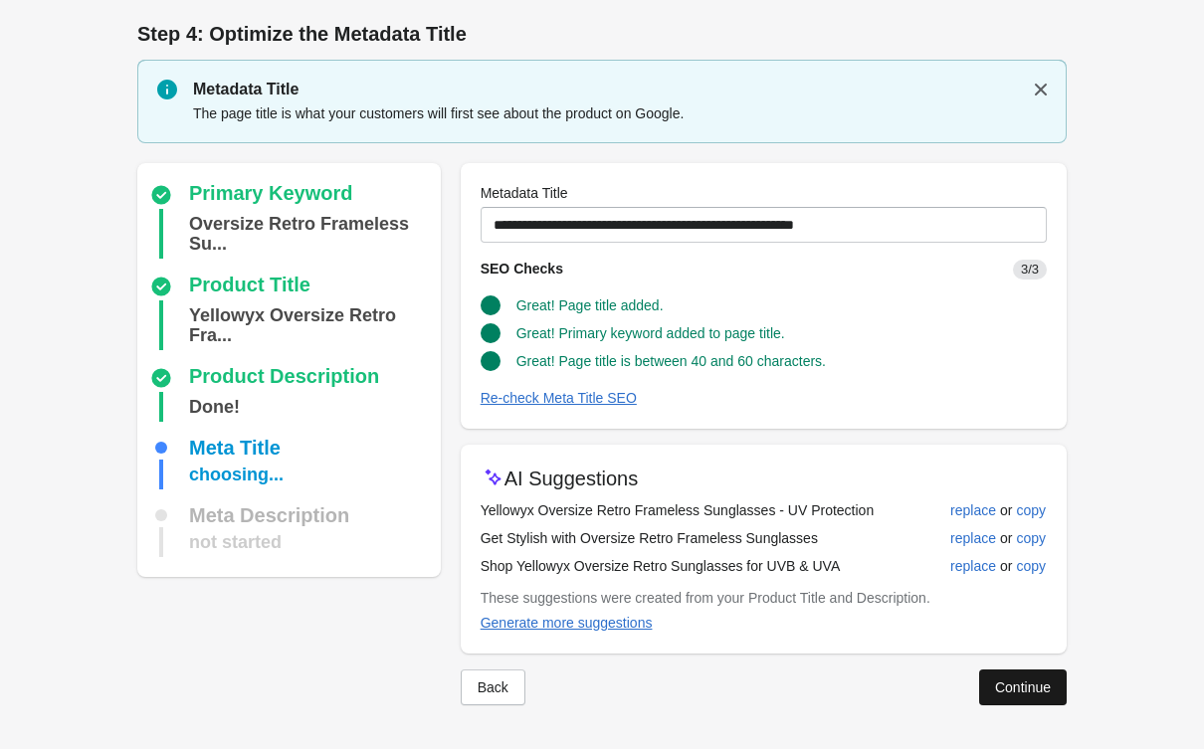
click at [1027, 695] on div "Continue" at bounding box center [1023, 688] width 56 height 16
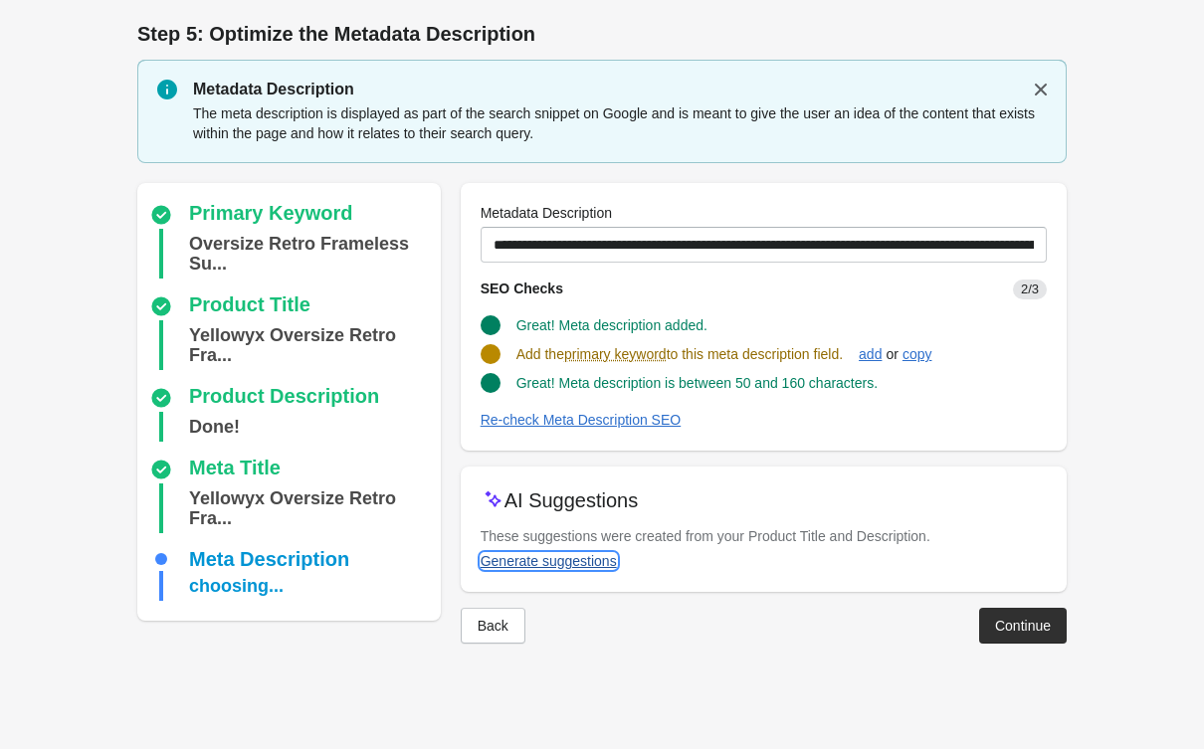
click at [549, 570] on button "Generate suggestions" at bounding box center [549, 561] width 152 height 36
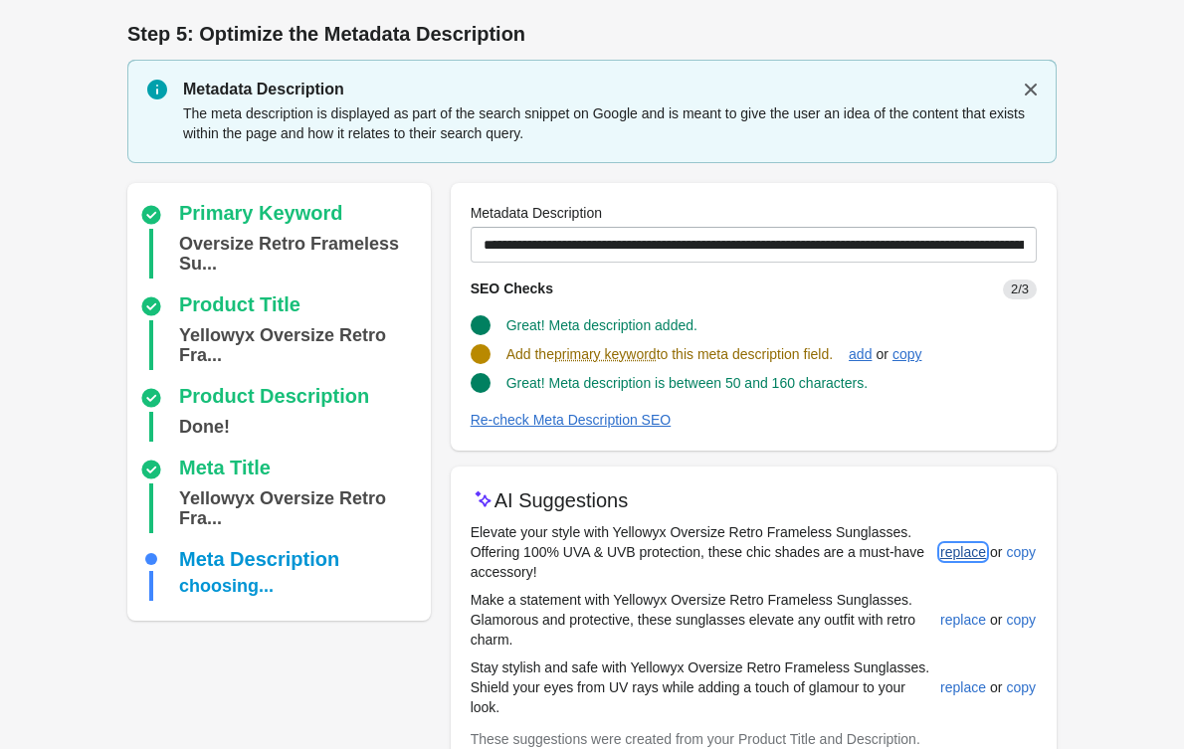
click at [953, 542] on button "replace" at bounding box center [963, 552] width 62 height 36
type input "**********"
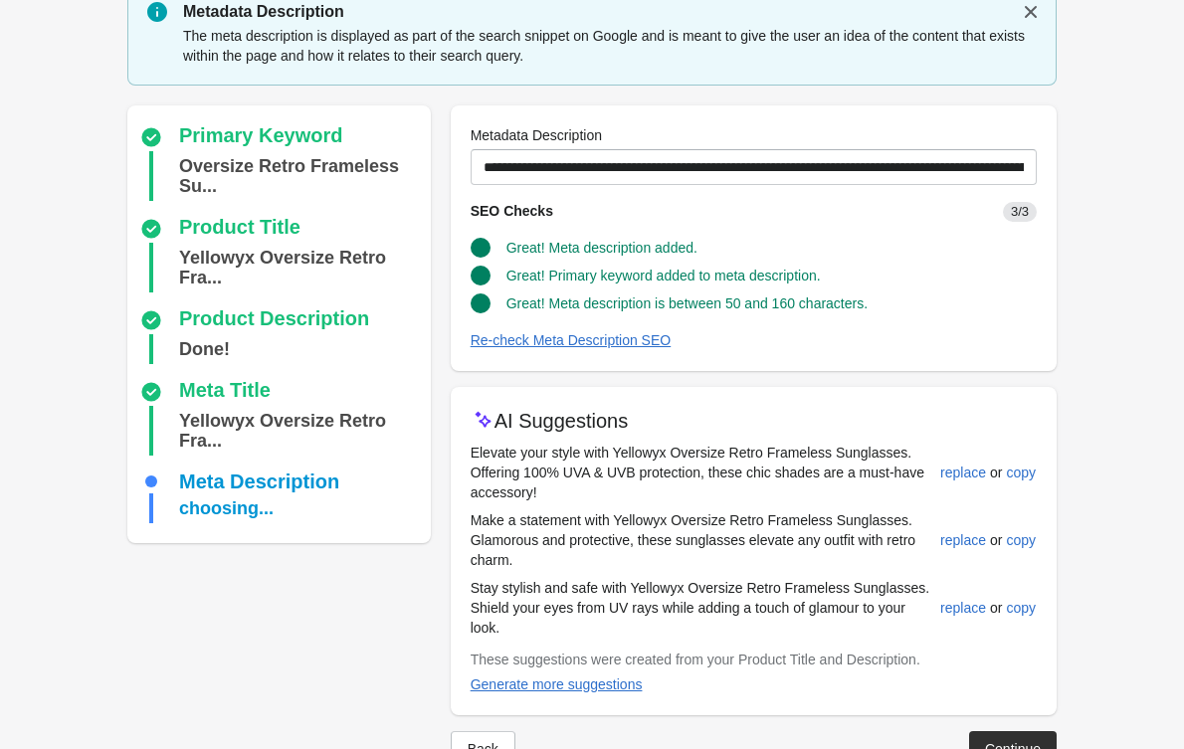
scroll to position [135, 0]
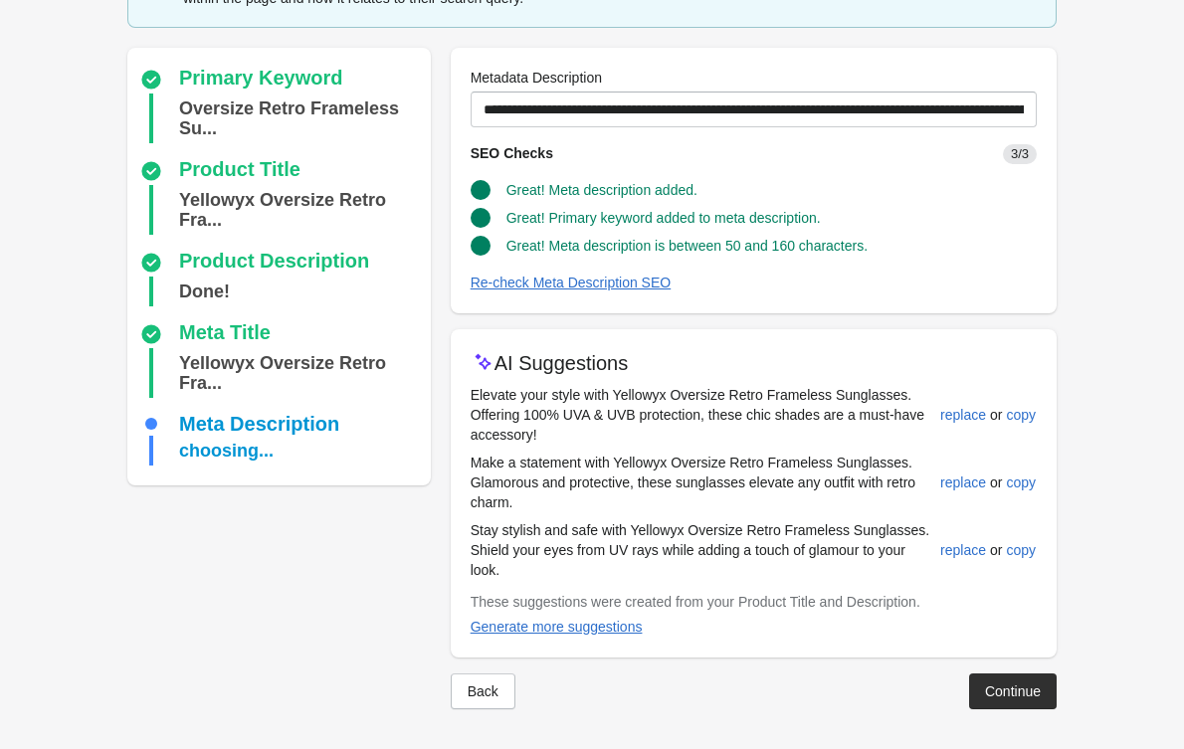
click at [980, 690] on button "Continue" at bounding box center [1013, 692] width 88 height 36
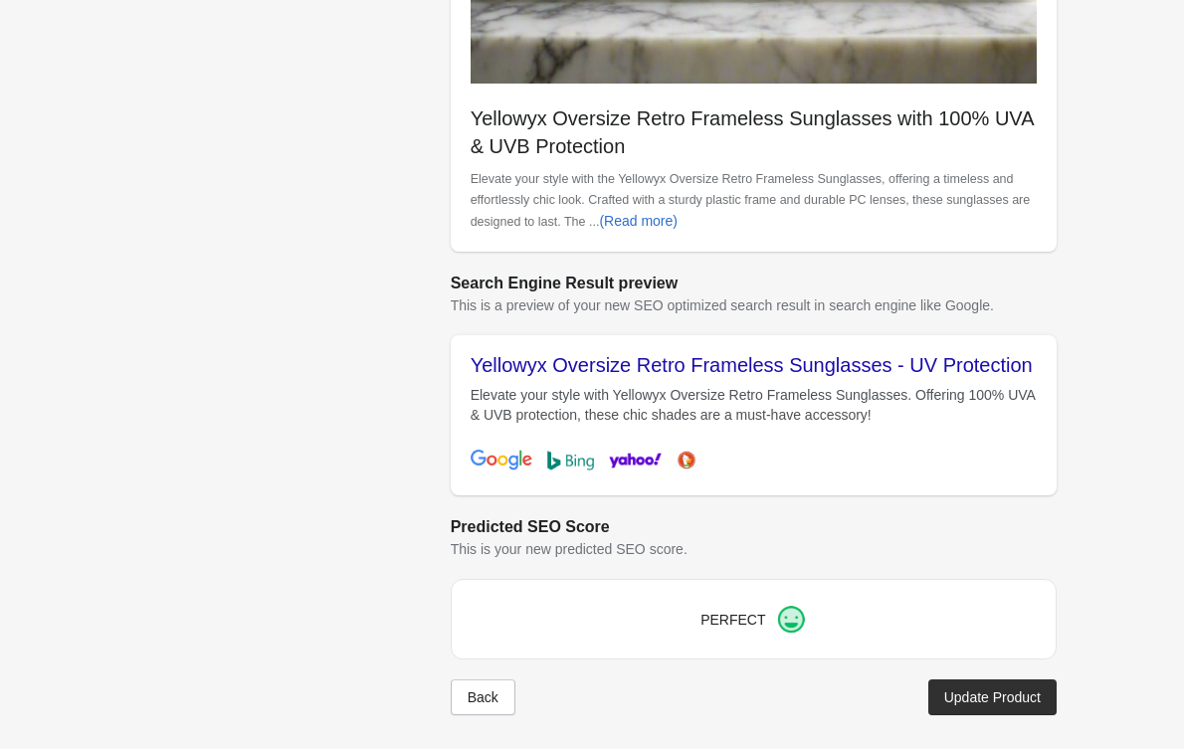
scroll to position [639, 0]
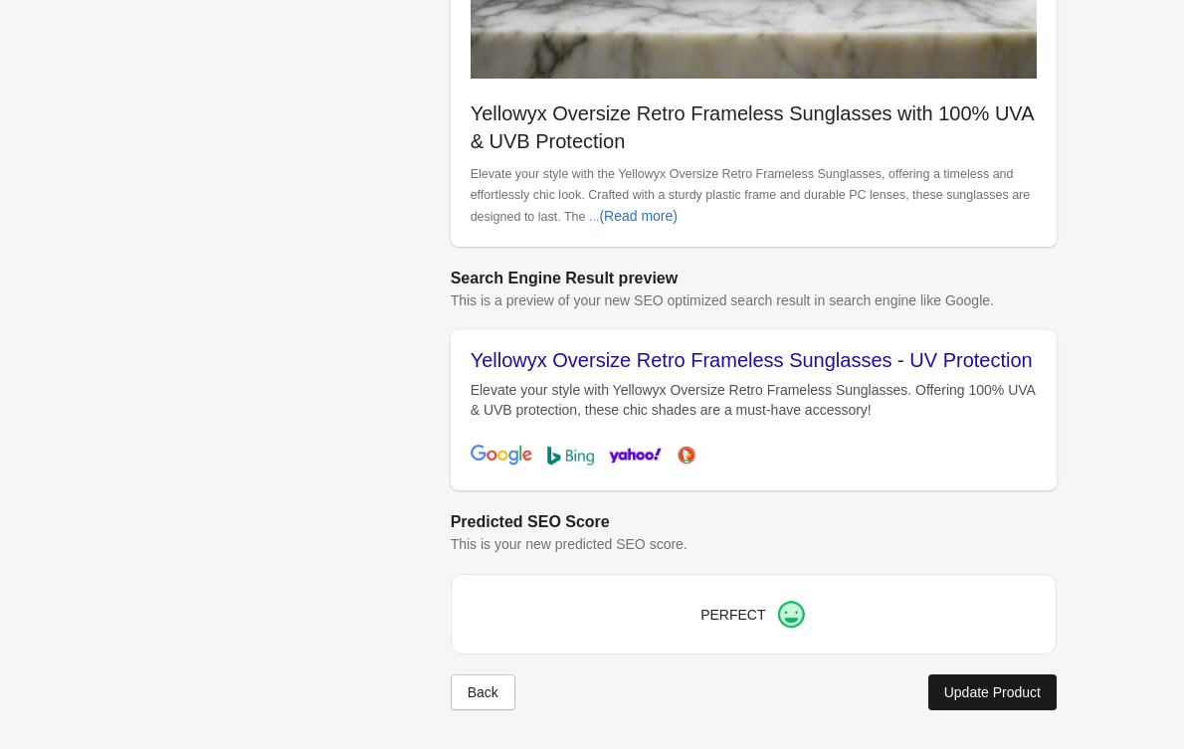
click at [963, 687] on div "Update Product" at bounding box center [992, 693] width 97 height 16
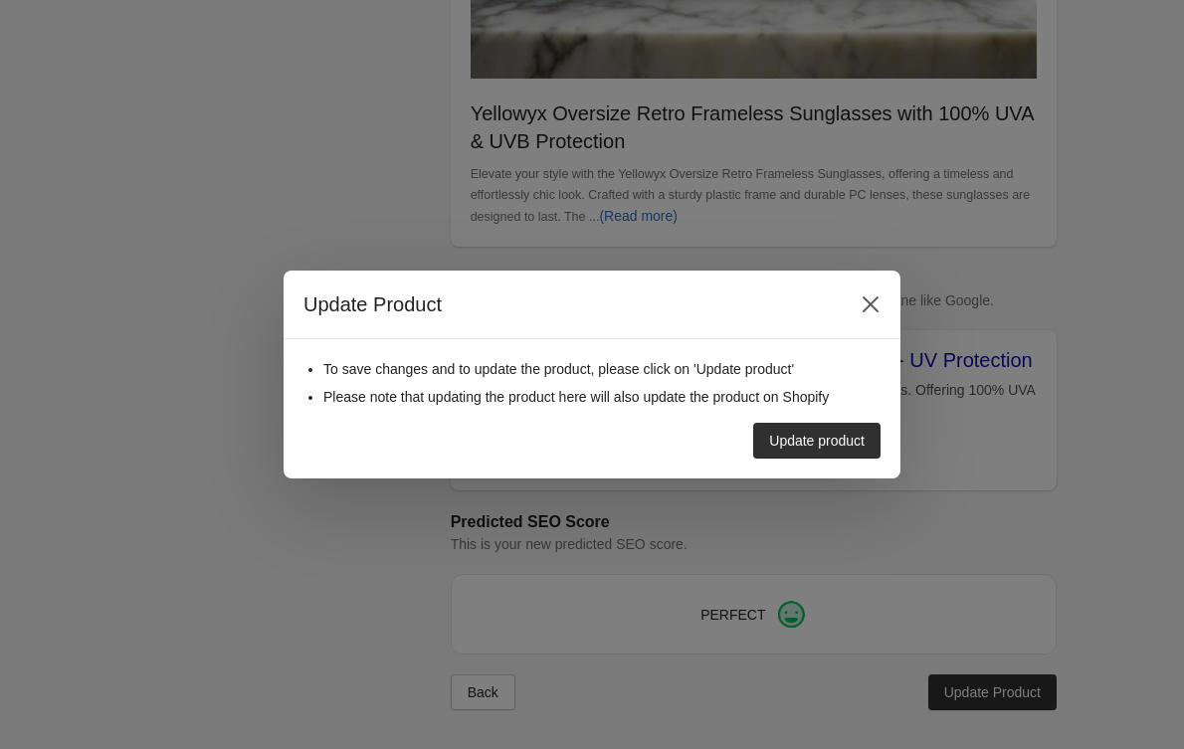
click at [809, 456] on button "Update product" at bounding box center [816, 441] width 127 height 36
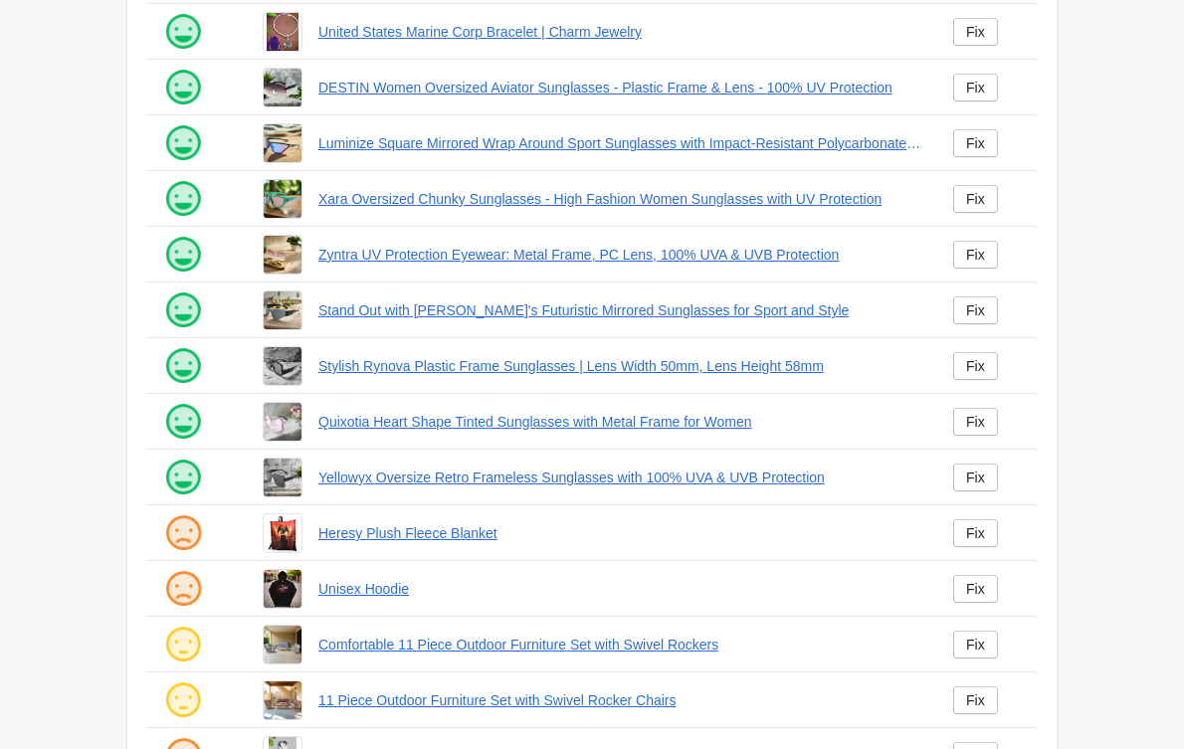
scroll to position [350, 0]
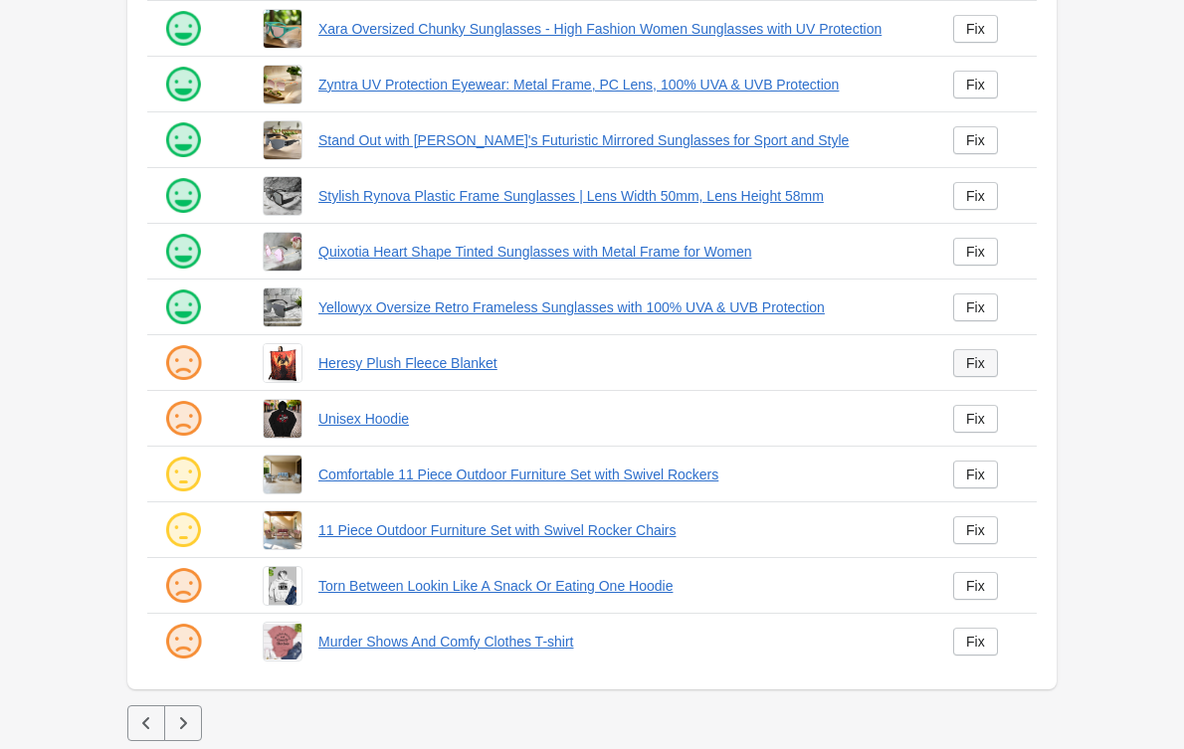
click at [955, 363] on link "Fix" at bounding box center [975, 363] width 45 height 28
